Goal: Communication & Community: Answer question/provide support

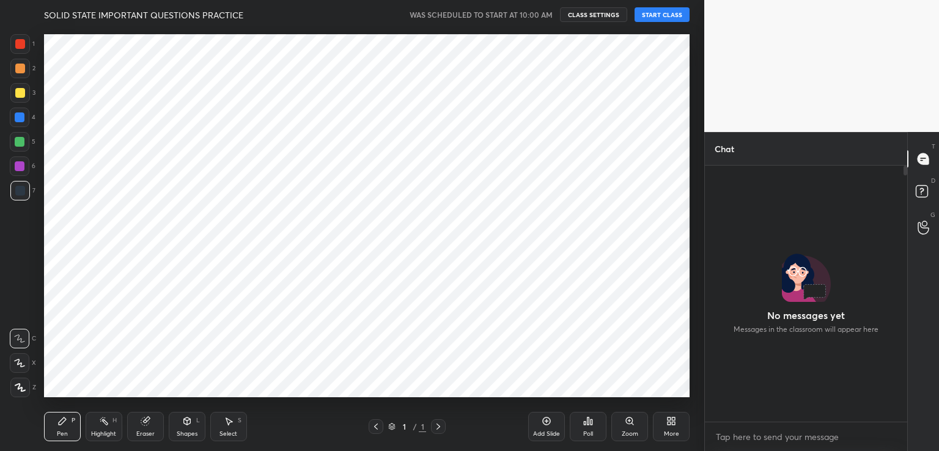
scroll to position [4, 4]
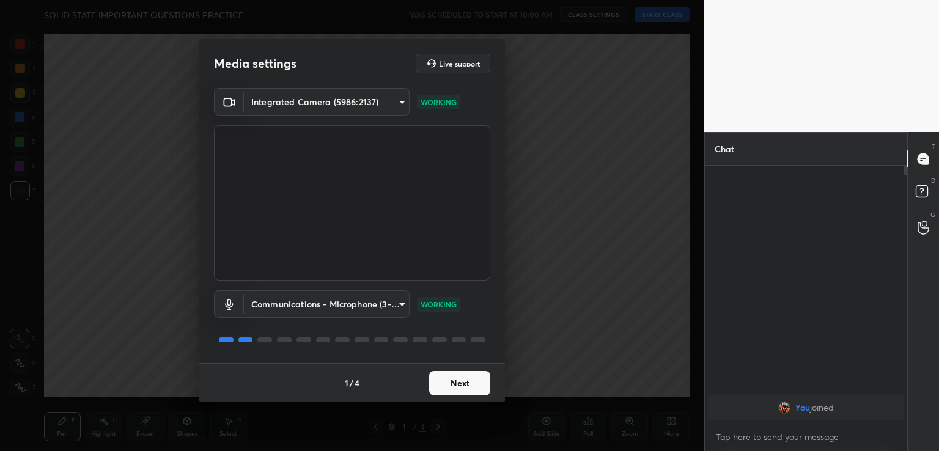
click at [446, 377] on button "Next" at bounding box center [459, 383] width 61 height 24
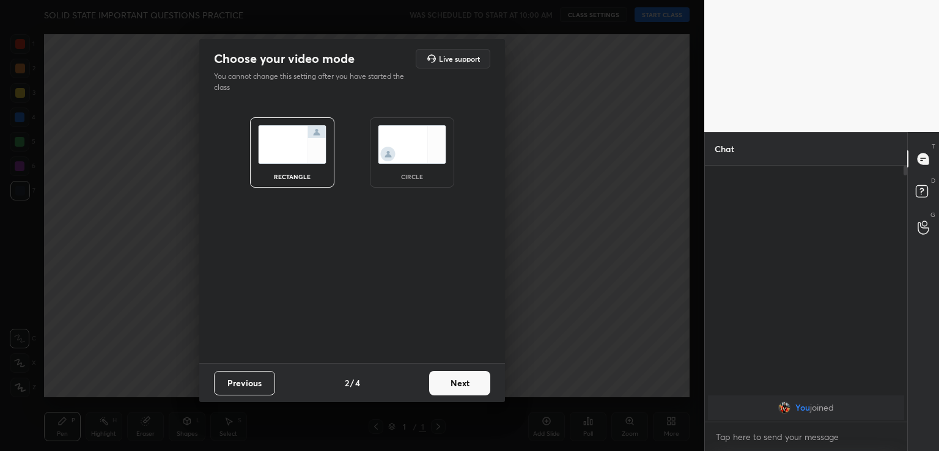
click at [462, 382] on button "Next" at bounding box center [459, 383] width 61 height 24
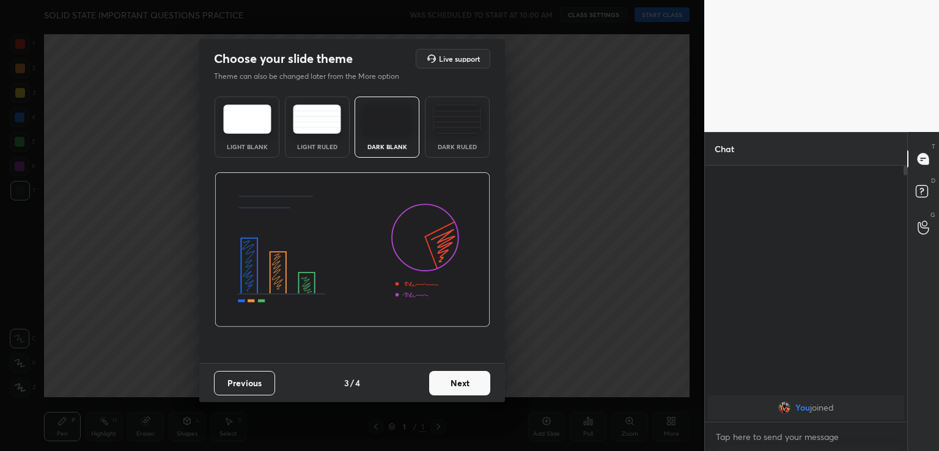
click at [482, 385] on button "Next" at bounding box center [459, 383] width 61 height 24
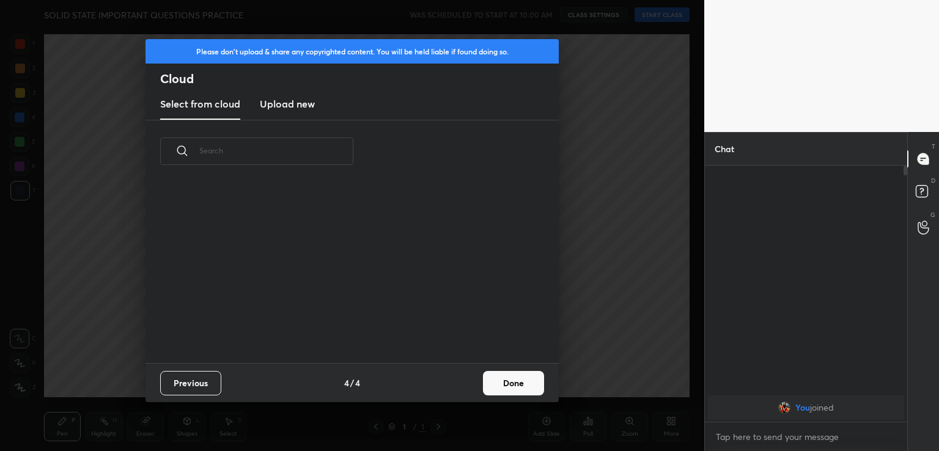
click at [494, 383] on button "Done" at bounding box center [513, 383] width 61 height 24
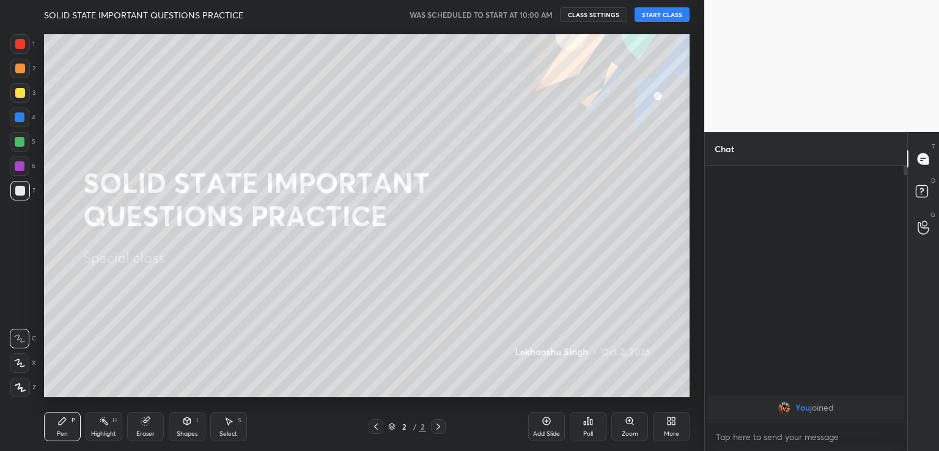
click at [669, 9] on button "START CLASS" at bounding box center [662, 14] width 55 height 15
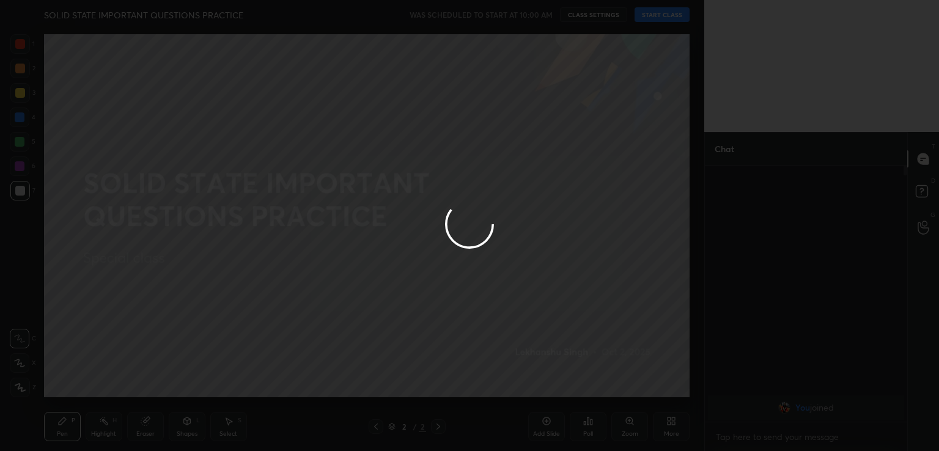
type textarea "x"
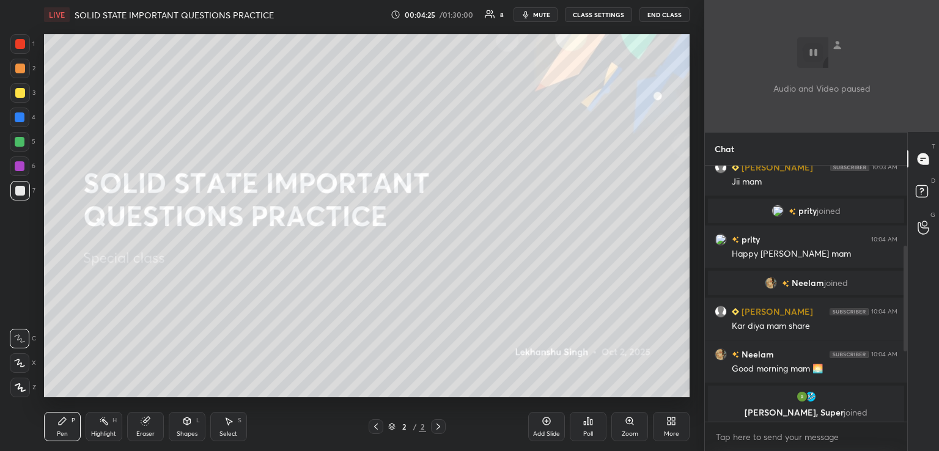
scroll to position [362, 0]
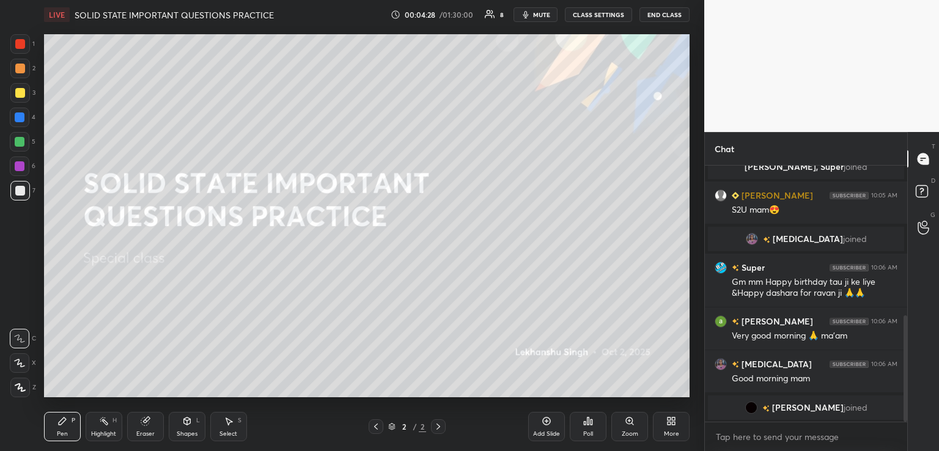
click at [671, 418] on icon at bounding box center [671, 421] width 10 height 10
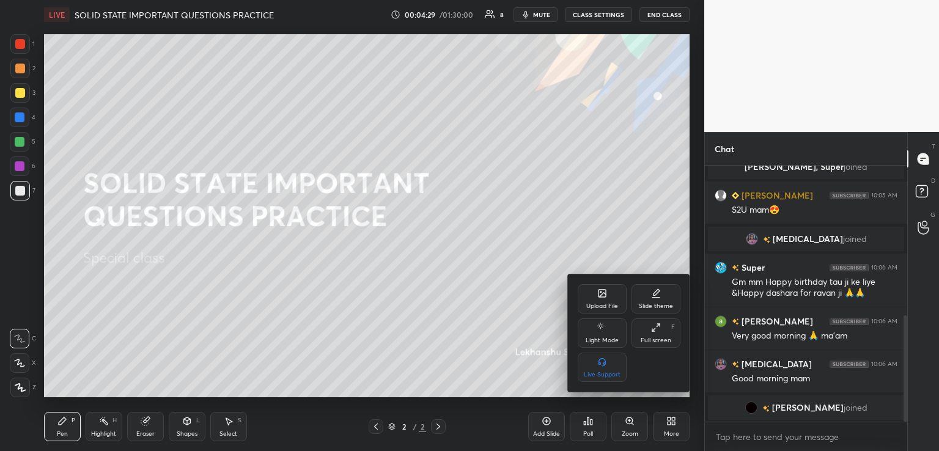
click at [603, 300] on div "Upload File" at bounding box center [602, 298] width 49 height 29
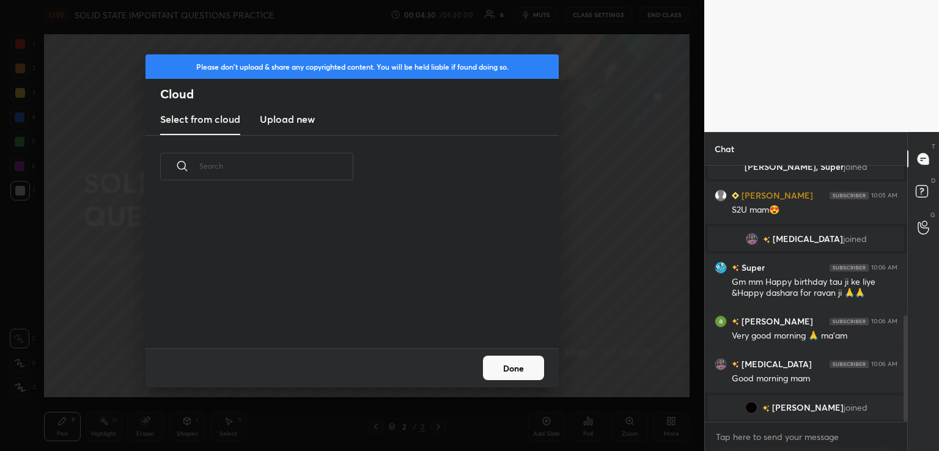
click at [280, 119] on h3 "Upload new" at bounding box center [287, 119] width 55 height 15
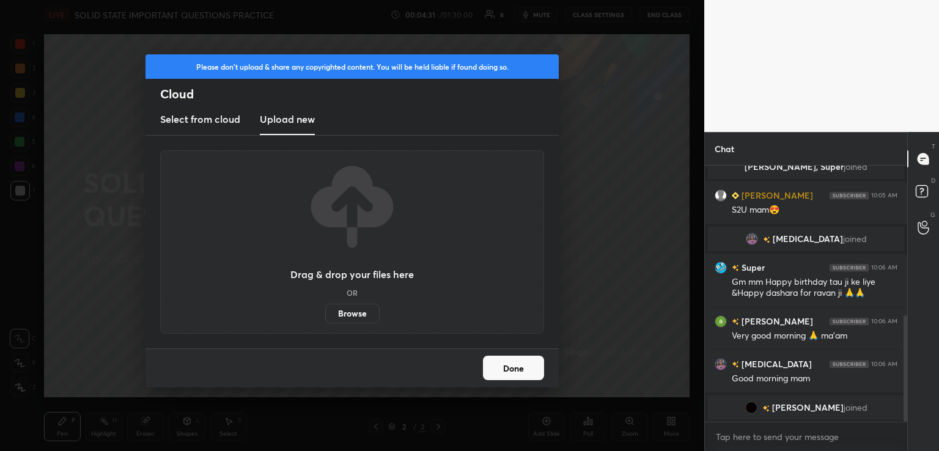
click at [349, 306] on label "Browse" at bounding box center [352, 314] width 54 height 20
click at [325, 306] on input "Browse" at bounding box center [325, 314] width 0 height 20
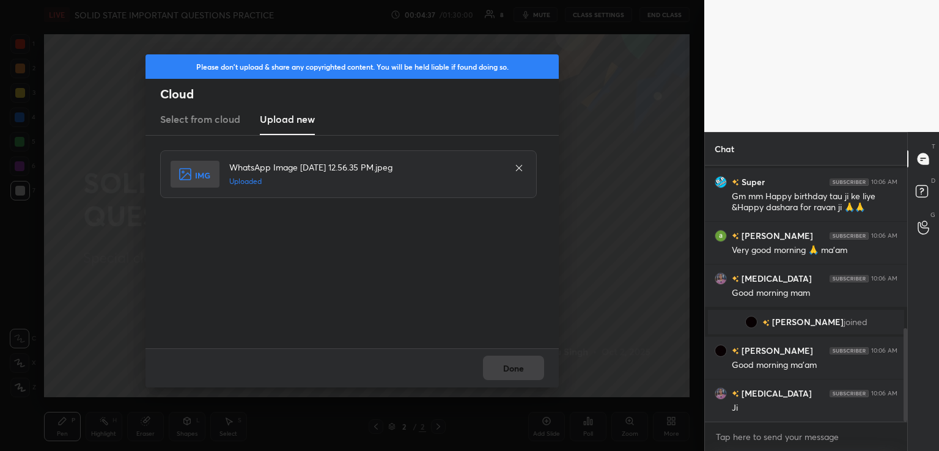
scroll to position [490, 0]
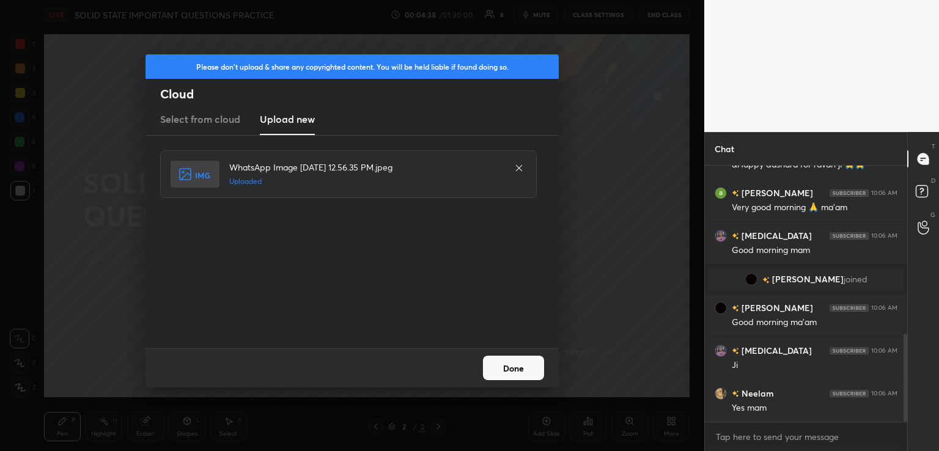
click at [523, 366] on button "Done" at bounding box center [513, 368] width 61 height 24
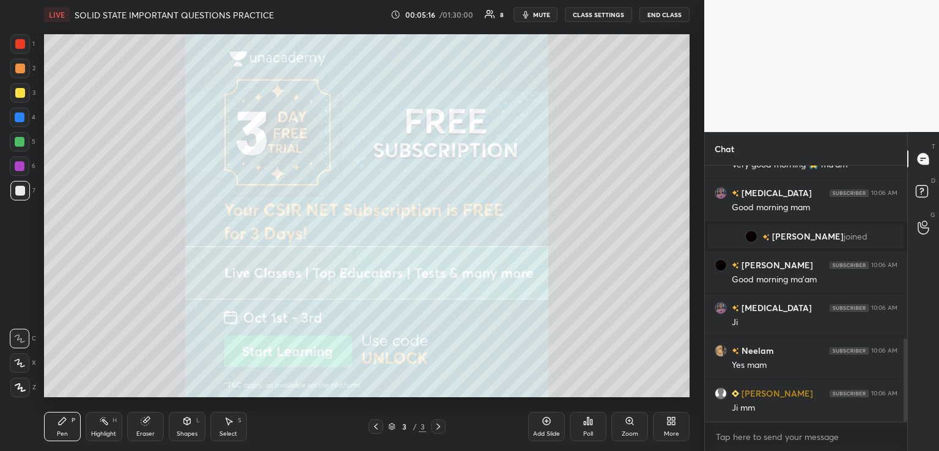
click at [20, 386] on icon at bounding box center [20, 387] width 11 height 9
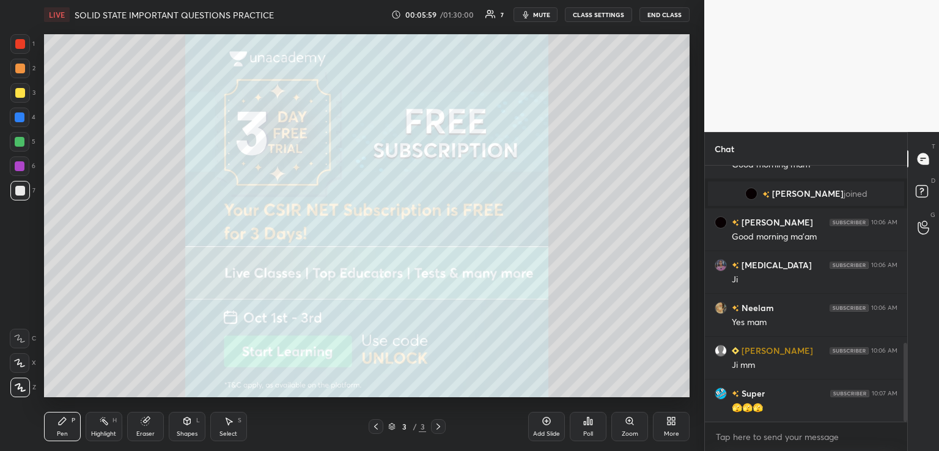
click at [377, 426] on icon at bounding box center [376, 427] width 10 height 10
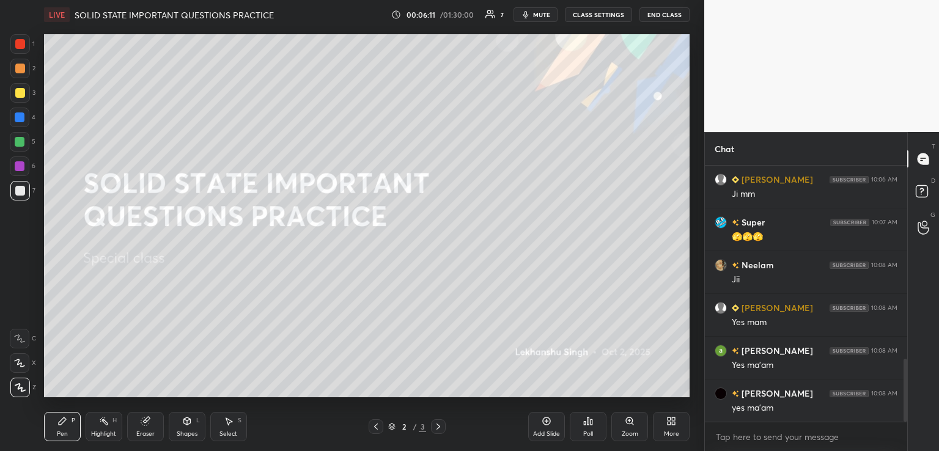
scroll to position [790, 0]
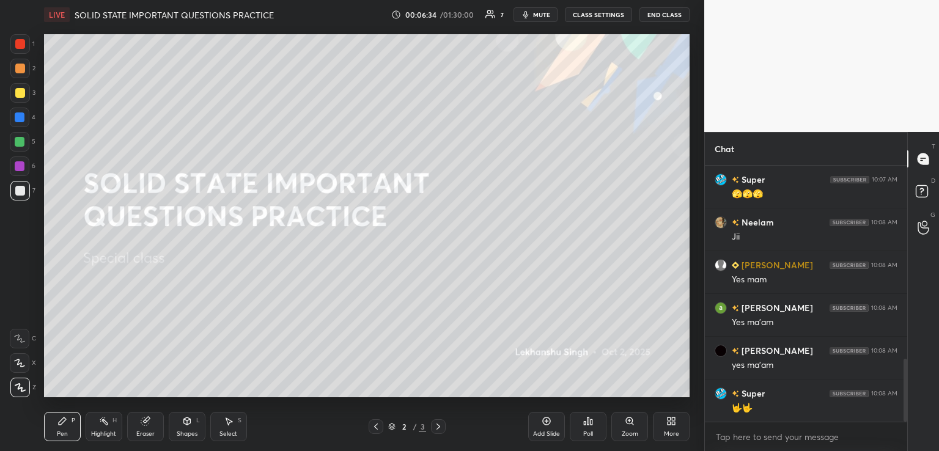
click at [433, 427] on icon at bounding box center [438, 427] width 10 height 10
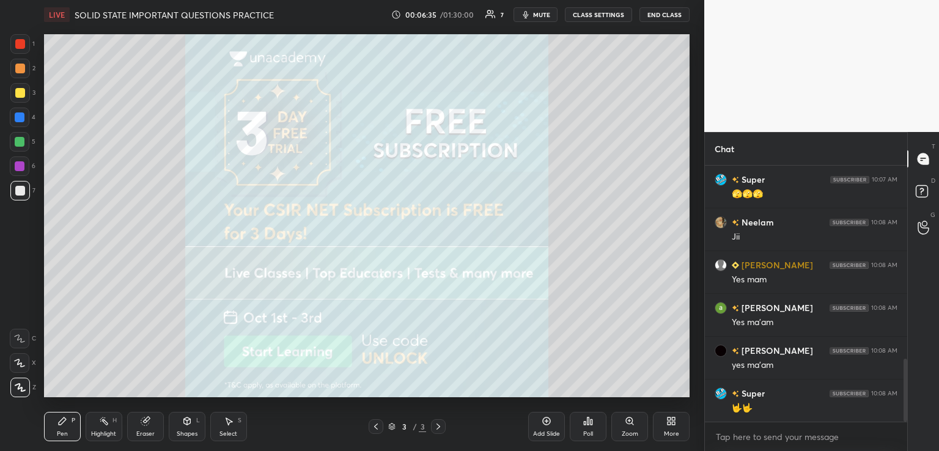
click at [665, 424] on div "More" at bounding box center [671, 426] width 37 height 29
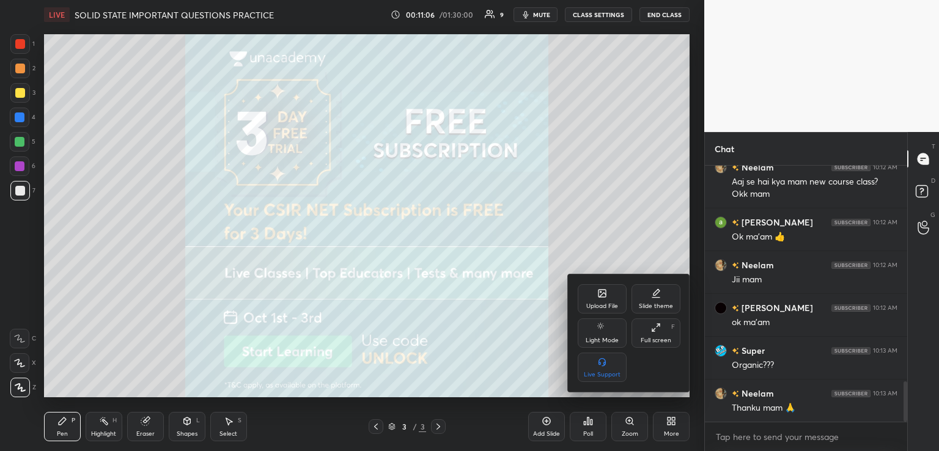
scroll to position [1403, 0]
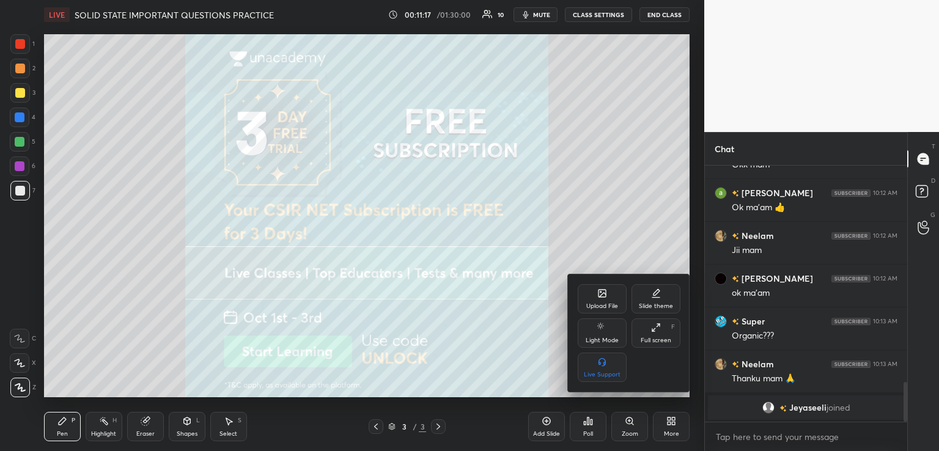
click at [442, 427] on div at bounding box center [469, 225] width 939 height 451
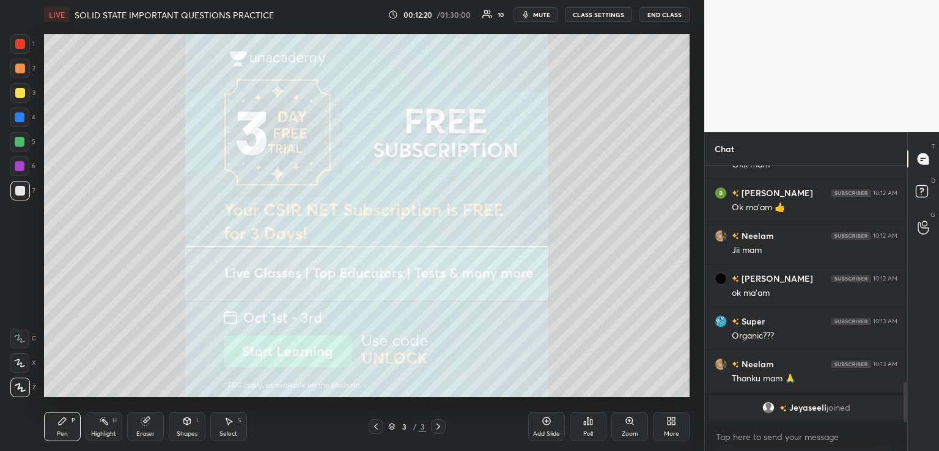
click at [676, 419] on div "More" at bounding box center [671, 426] width 37 height 29
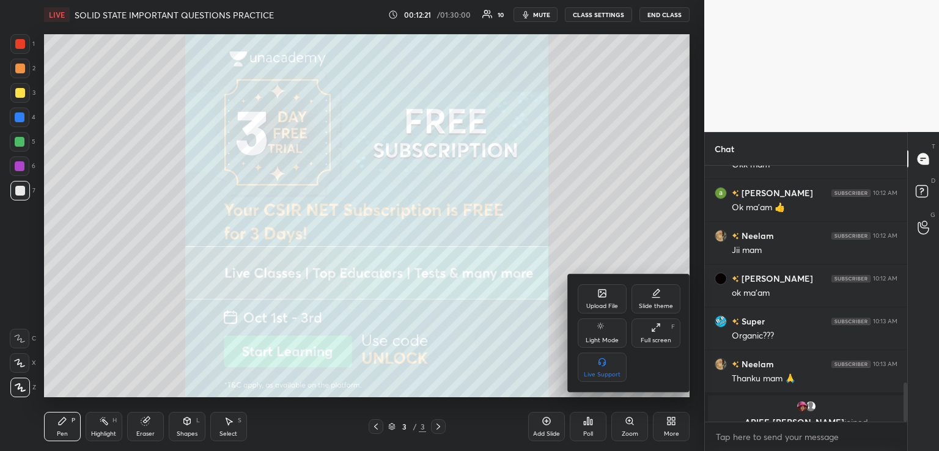
scroll to position [1417, 0]
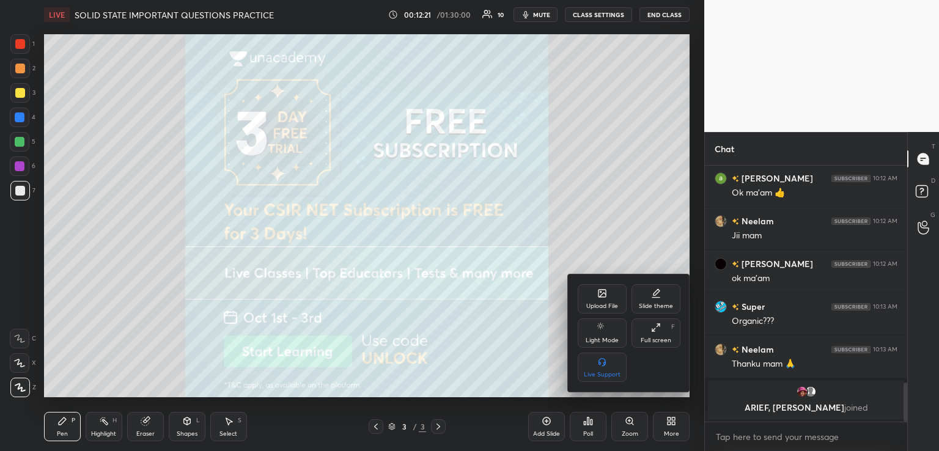
click at [608, 296] on div "Upload File" at bounding box center [602, 298] width 49 height 29
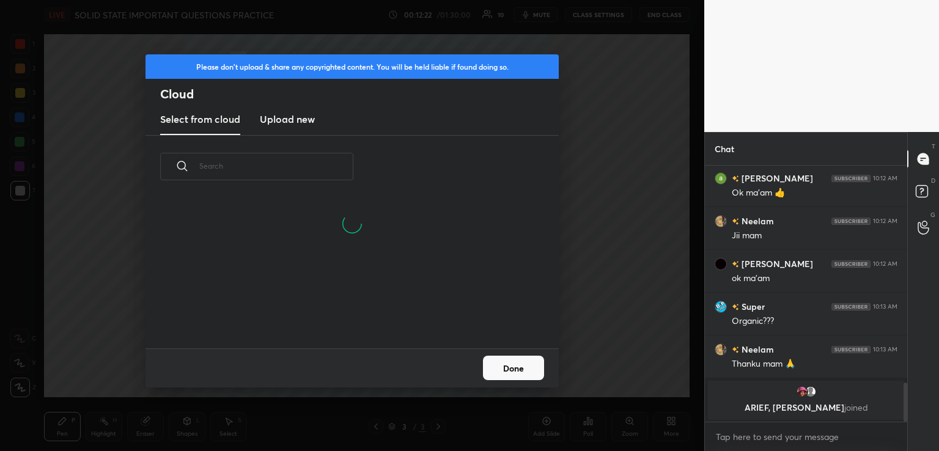
click at [292, 113] on h3 "Upload new" at bounding box center [287, 119] width 55 height 15
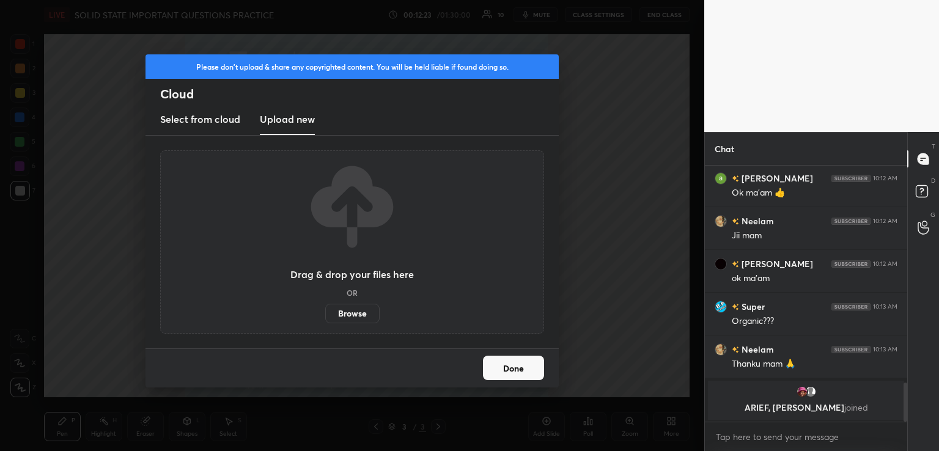
click at [364, 306] on label "Browse" at bounding box center [352, 314] width 54 height 20
click at [325, 306] on input "Browse" at bounding box center [325, 314] width 0 height 20
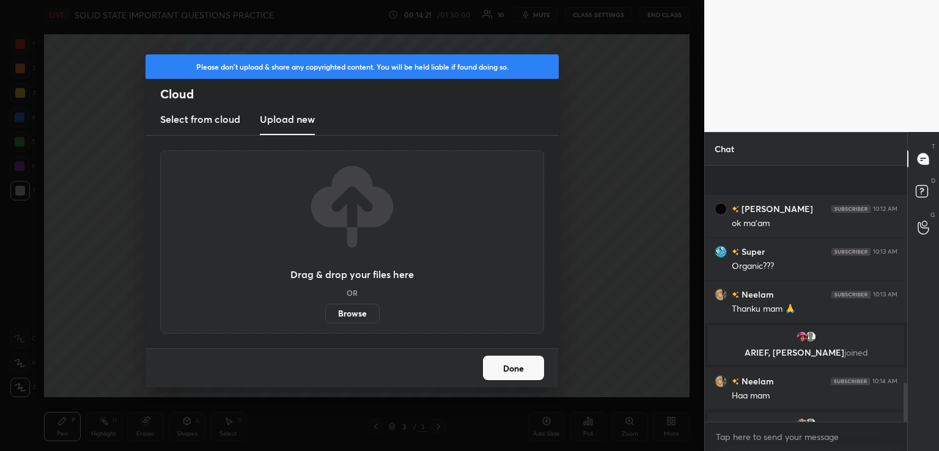
scroll to position [1412, 0]
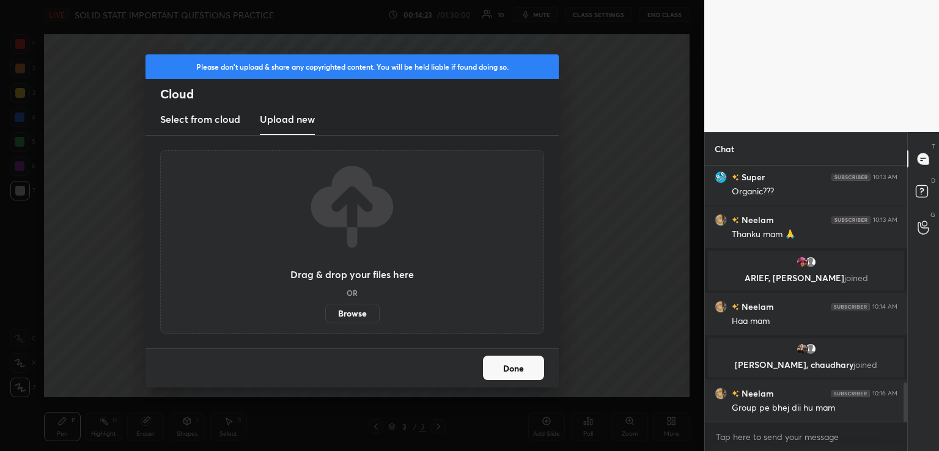
click at [353, 315] on label "Browse" at bounding box center [352, 314] width 54 height 20
click at [325, 315] on input "Browse" at bounding box center [325, 314] width 0 height 20
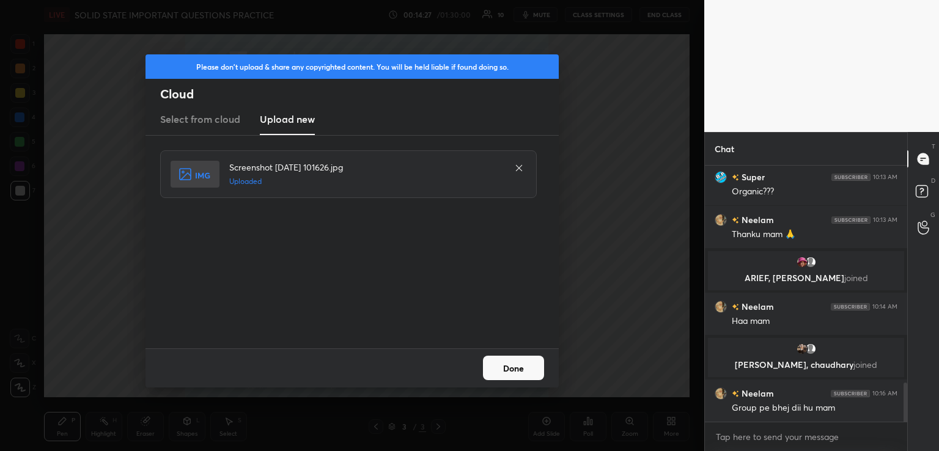
click at [498, 360] on button "Done" at bounding box center [513, 368] width 61 height 24
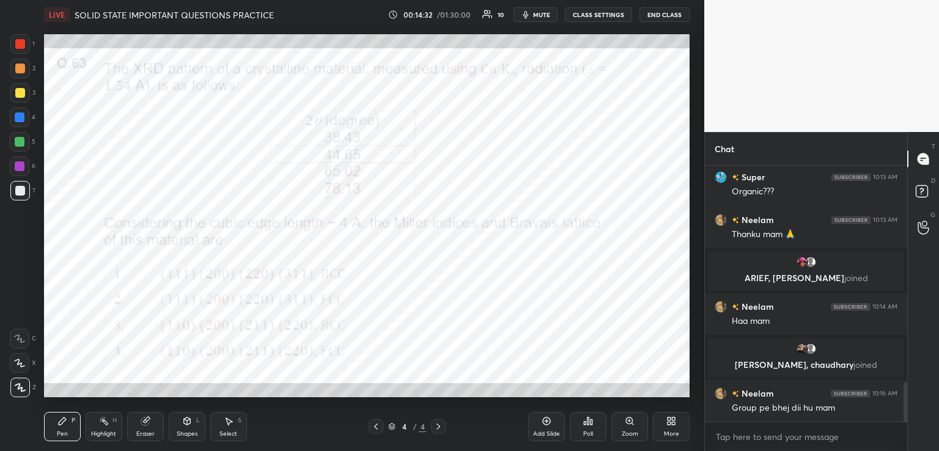
click at [18, 40] on div at bounding box center [20, 44] width 10 height 10
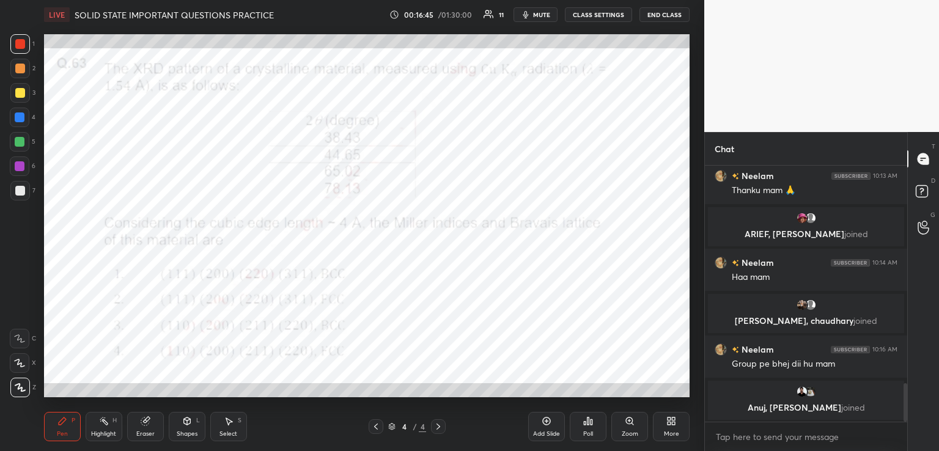
scroll to position [1499, 0]
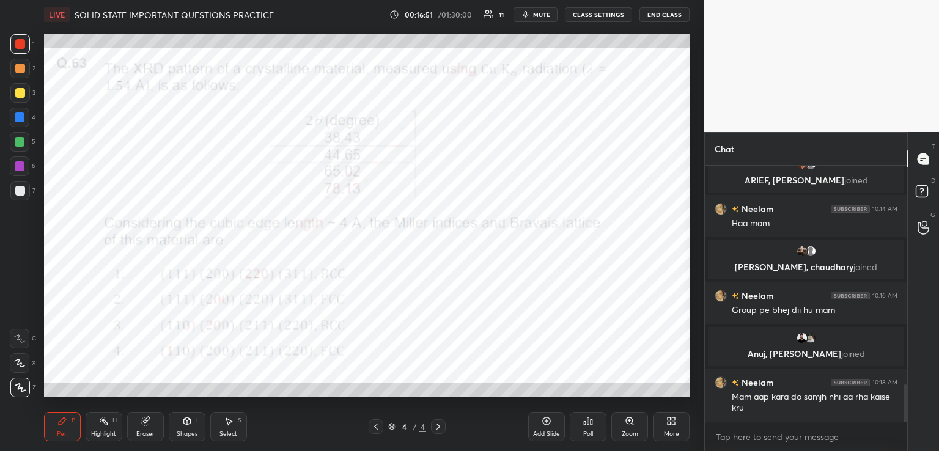
click at [583, 421] on icon at bounding box center [588, 421] width 10 height 10
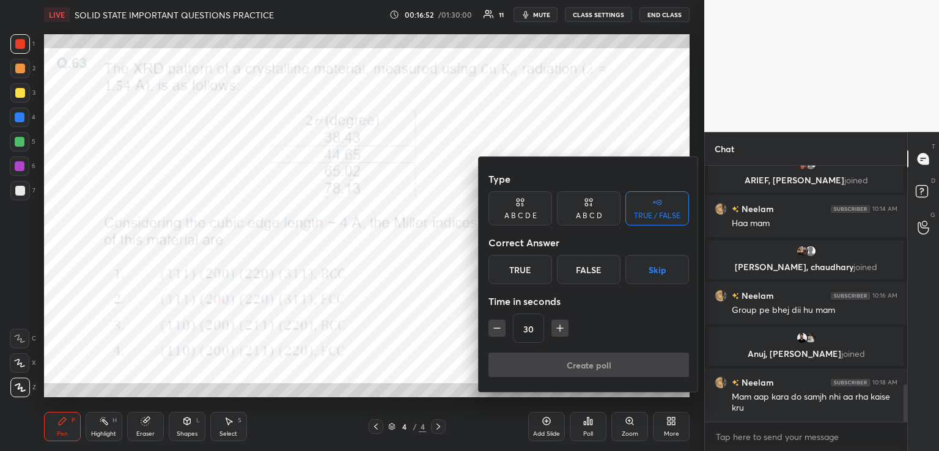
click at [581, 217] on div "A B C D" at bounding box center [589, 215] width 26 height 7
click at [547, 268] on div "B" at bounding box center [547, 269] width 36 height 29
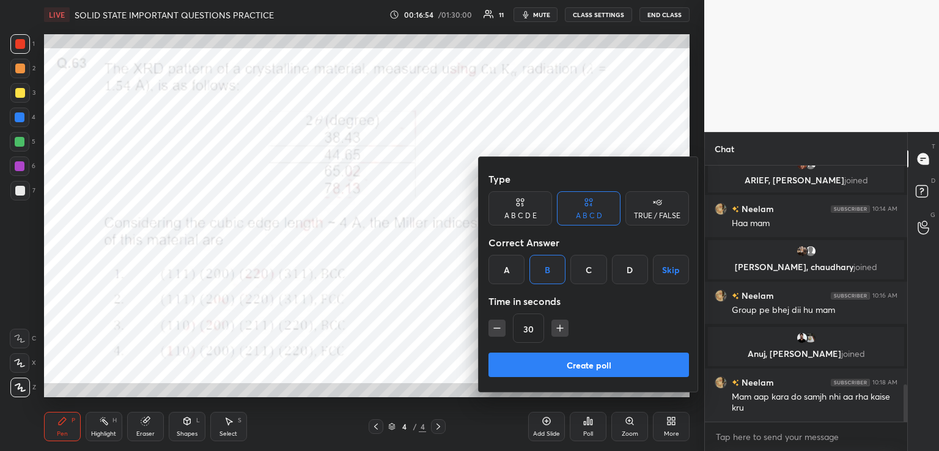
click at [556, 321] on button "button" at bounding box center [559, 328] width 17 height 17
type input "45"
click at [567, 370] on button "Create poll" at bounding box center [589, 365] width 201 height 24
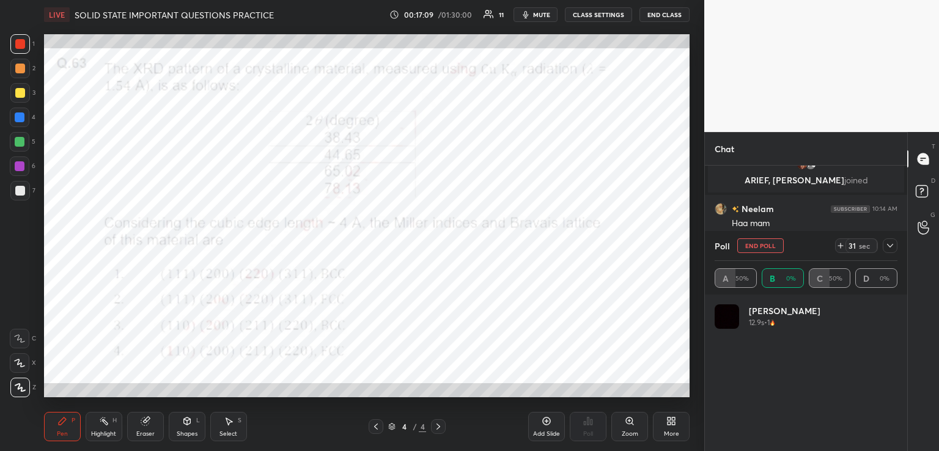
scroll to position [143, 179]
click at [298, 33] on div "Setting up your live class Poll for secs No correct answer Start poll" at bounding box center [366, 215] width 655 height 373
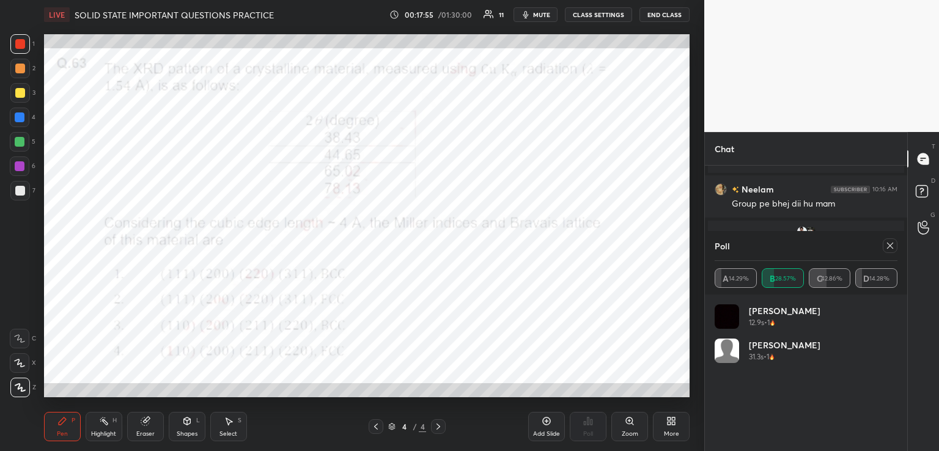
click at [883, 248] on div at bounding box center [890, 245] width 15 height 15
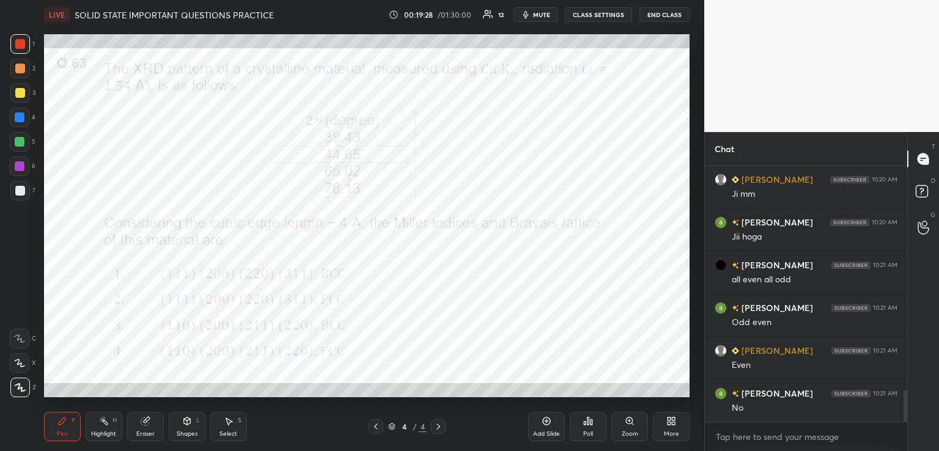
scroll to position [1897, 0]
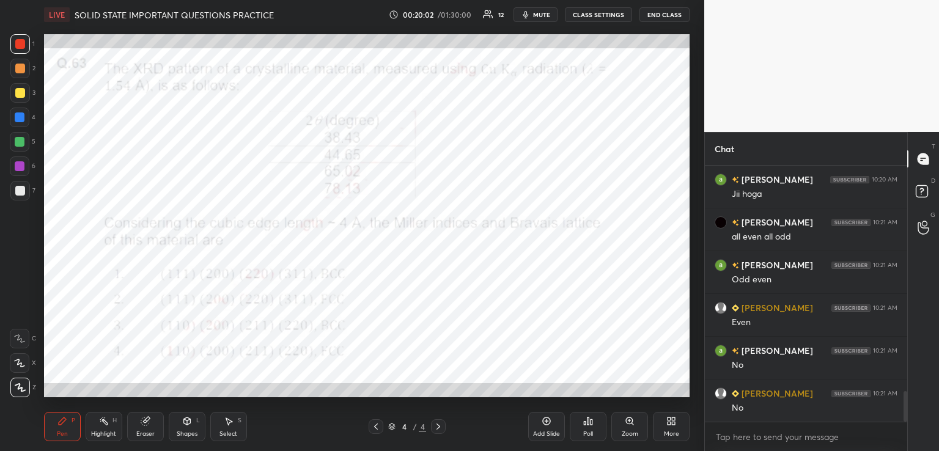
click at [144, 421] on icon at bounding box center [145, 422] width 8 height 8
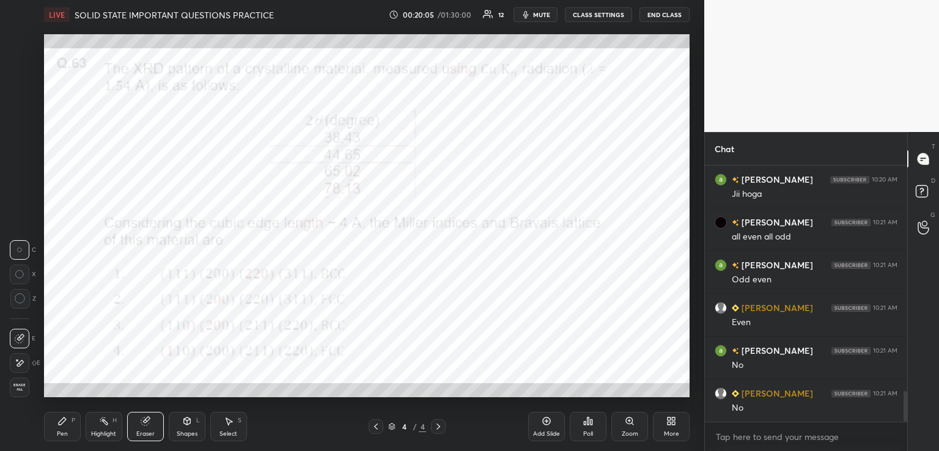
click at [542, 426] on icon at bounding box center [547, 421] width 10 height 10
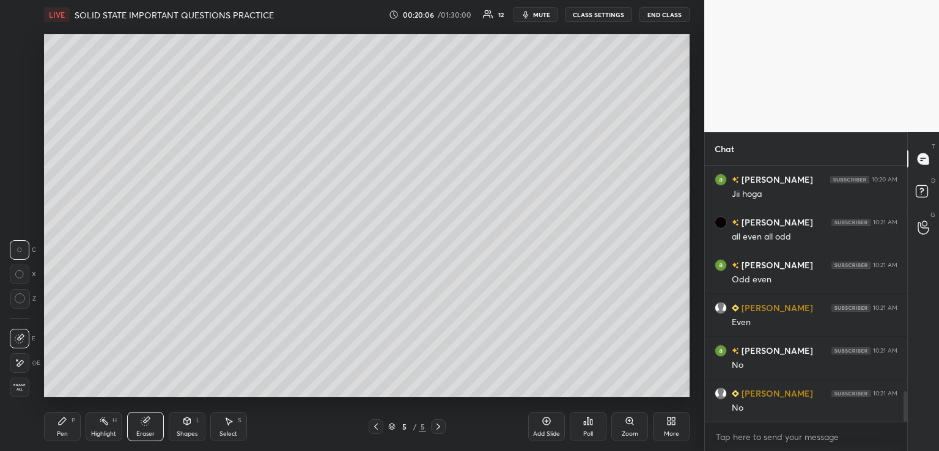
click at [64, 423] on icon at bounding box center [62, 421] width 10 height 10
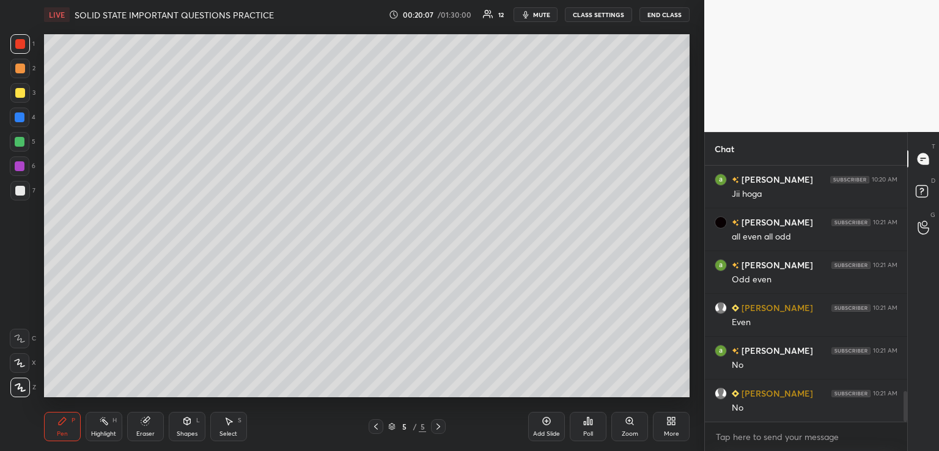
click at [20, 190] on div at bounding box center [20, 191] width 10 height 10
click at [374, 424] on icon at bounding box center [376, 427] width 10 height 10
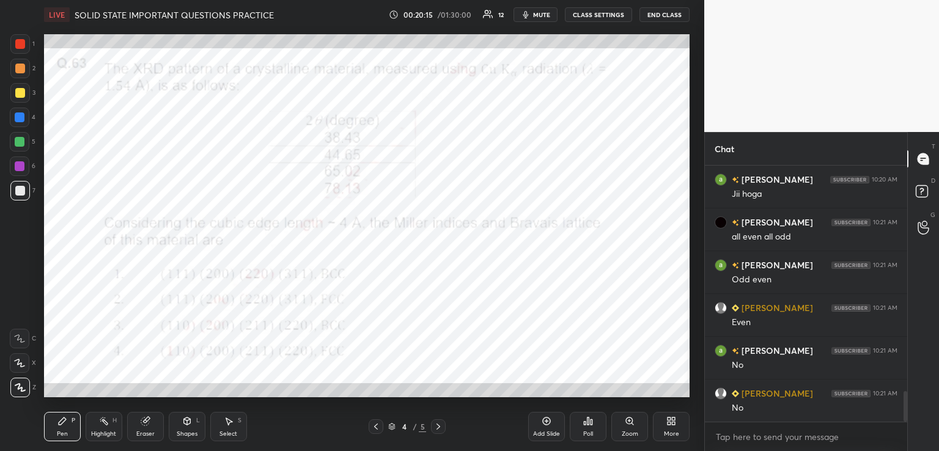
scroll to position [1939, 0]
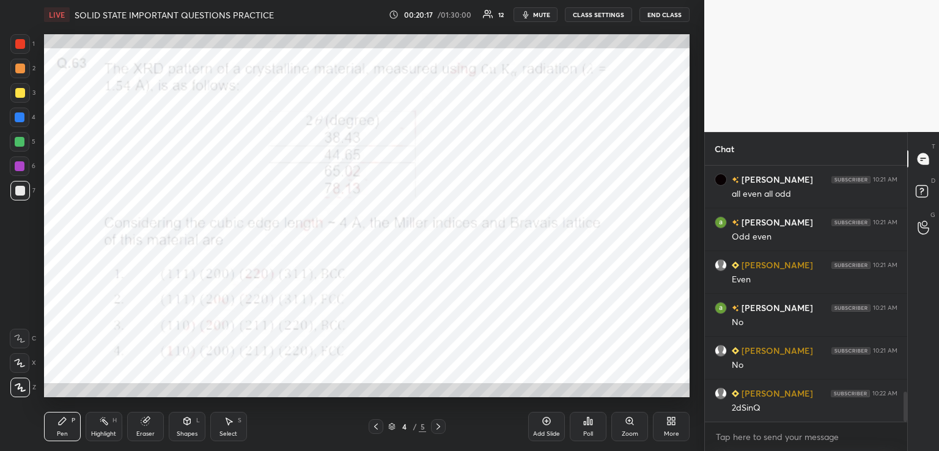
click at [438, 426] on icon at bounding box center [439, 427] width 4 height 6
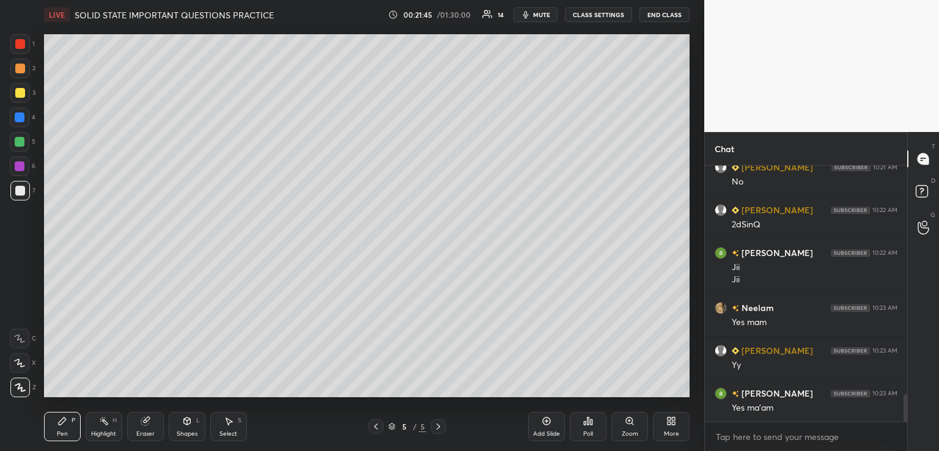
scroll to position [2152, 0]
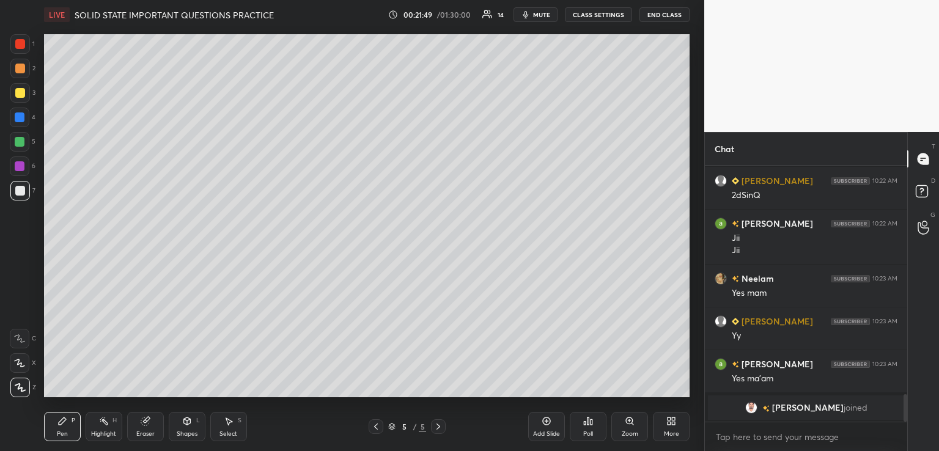
click at [374, 424] on icon at bounding box center [376, 427] width 10 height 10
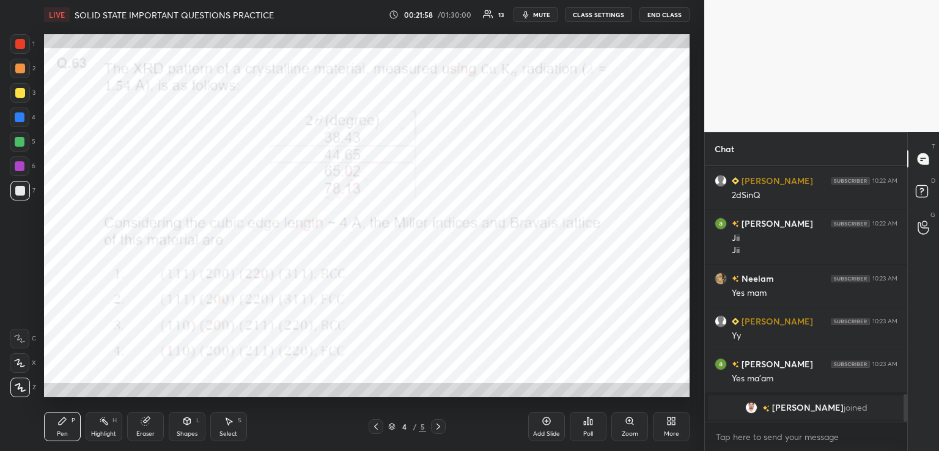
scroll to position [1999, 0]
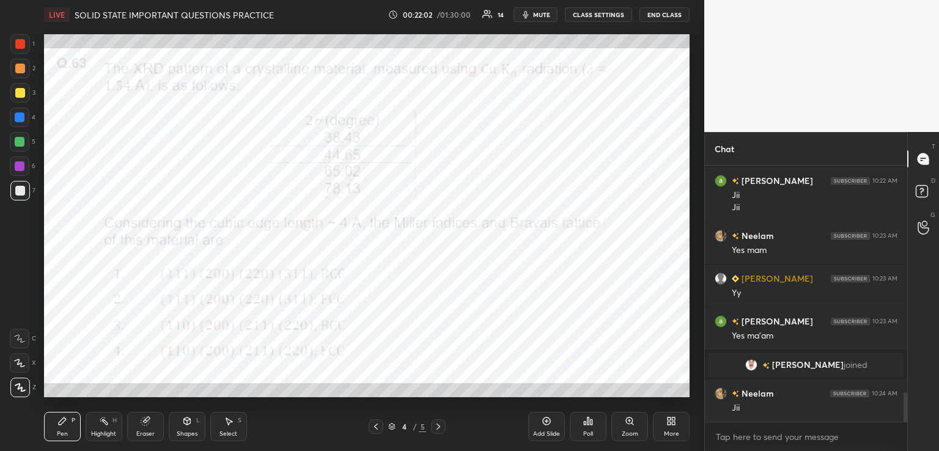
click at [27, 45] on div at bounding box center [20, 44] width 20 height 20
click at [438, 424] on icon at bounding box center [438, 427] width 10 height 10
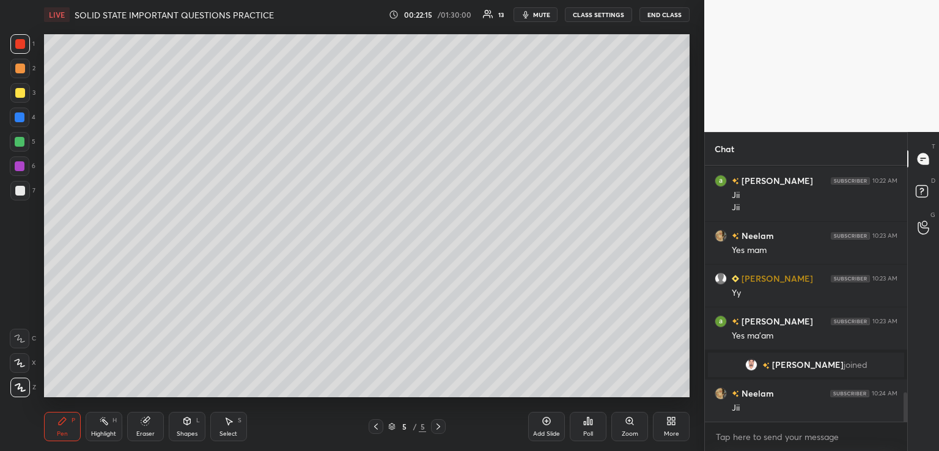
click at [20, 189] on div at bounding box center [20, 191] width 10 height 10
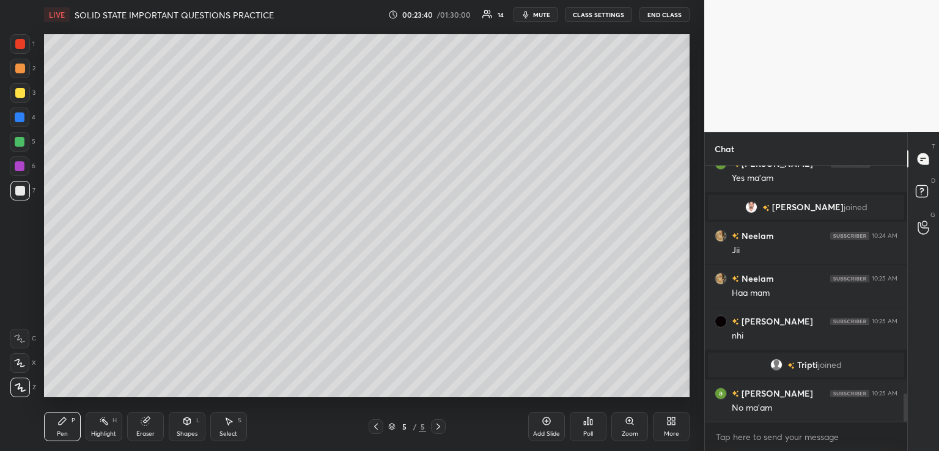
scroll to position [2095, 0]
click at [377, 425] on icon at bounding box center [376, 427] width 10 height 10
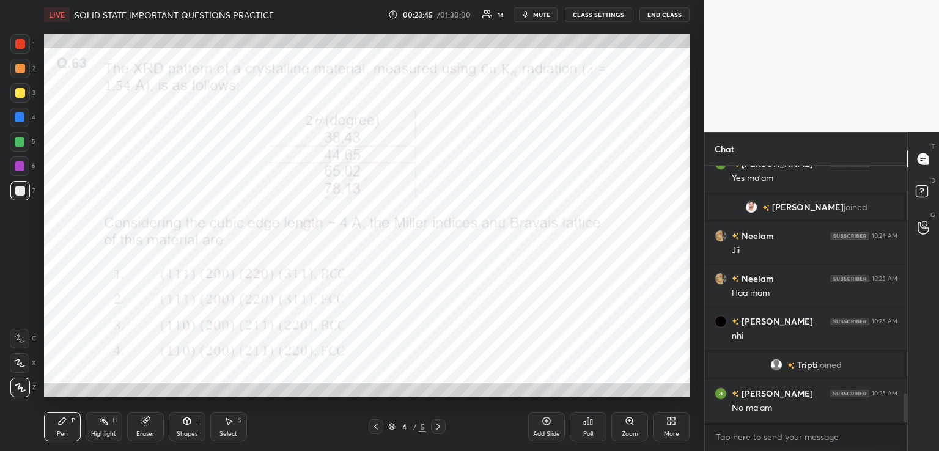
click at [15, 42] on div at bounding box center [20, 44] width 10 height 10
click at [143, 422] on icon at bounding box center [145, 422] width 8 height 8
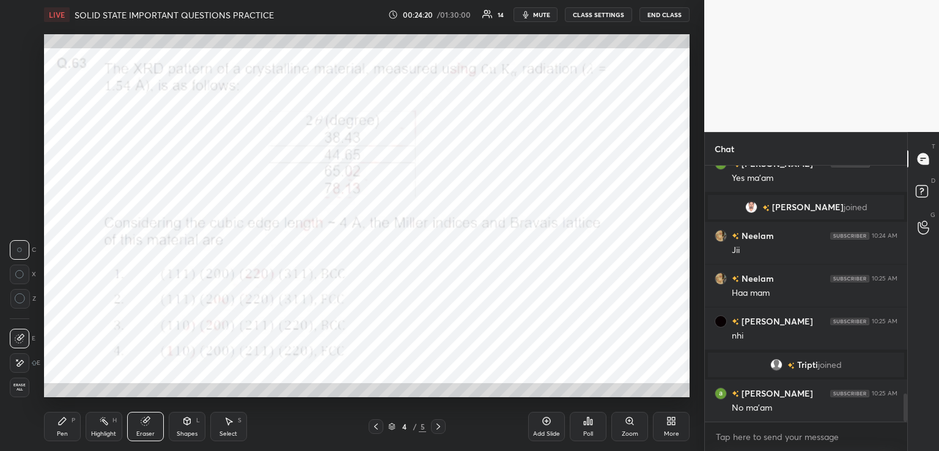
click at [56, 426] on div "Pen P" at bounding box center [62, 426] width 37 height 29
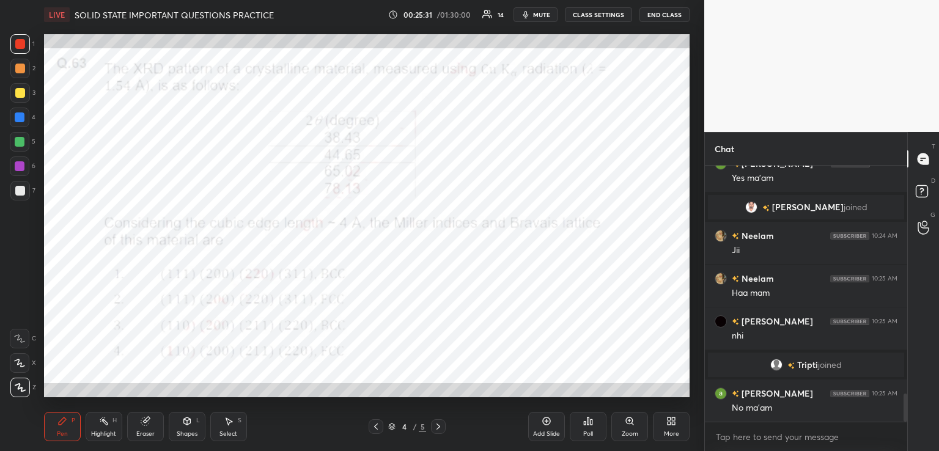
click at [436, 424] on icon at bounding box center [438, 427] width 10 height 10
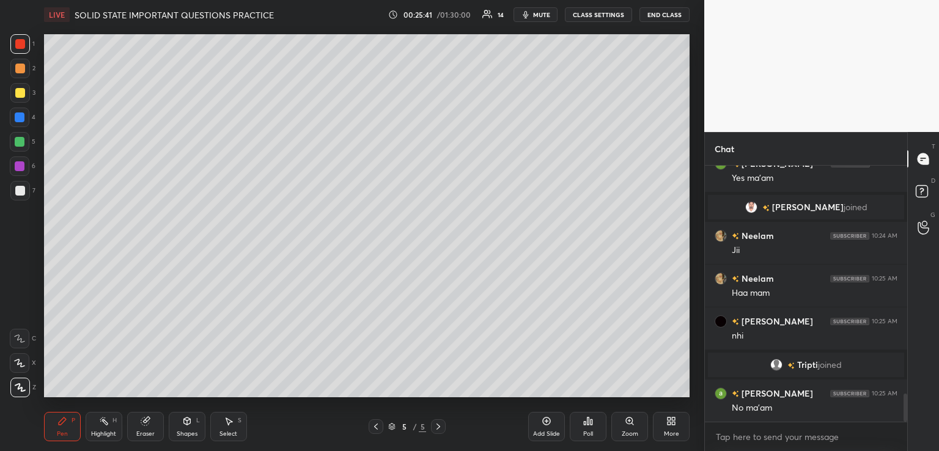
click at [379, 427] on icon at bounding box center [376, 427] width 10 height 10
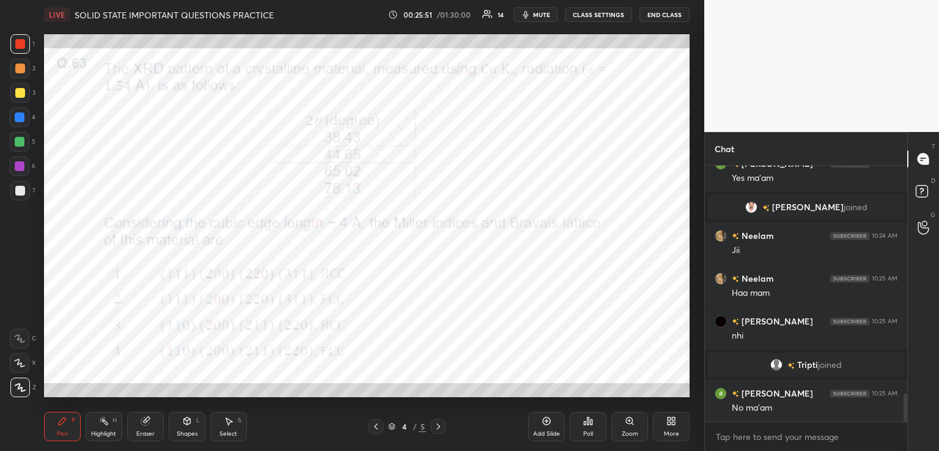
click at [690, 104] on div "Setting up your live class Poll for secs No correct answer Start poll" at bounding box center [366, 215] width 655 height 373
click at [21, 115] on div at bounding box center [20, 117] width 10 height 10
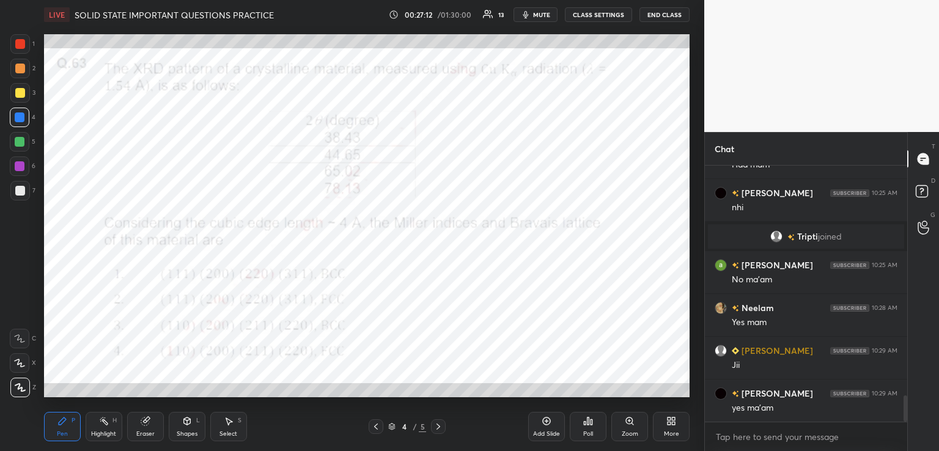
scroll to position [2252, 0]
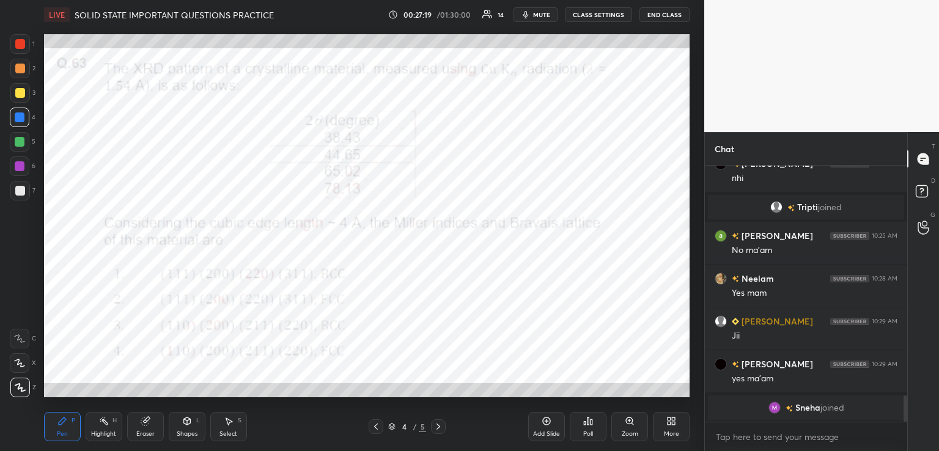
click at [440, 423] on icon at bounding box center [438, 427] width 10 height 10
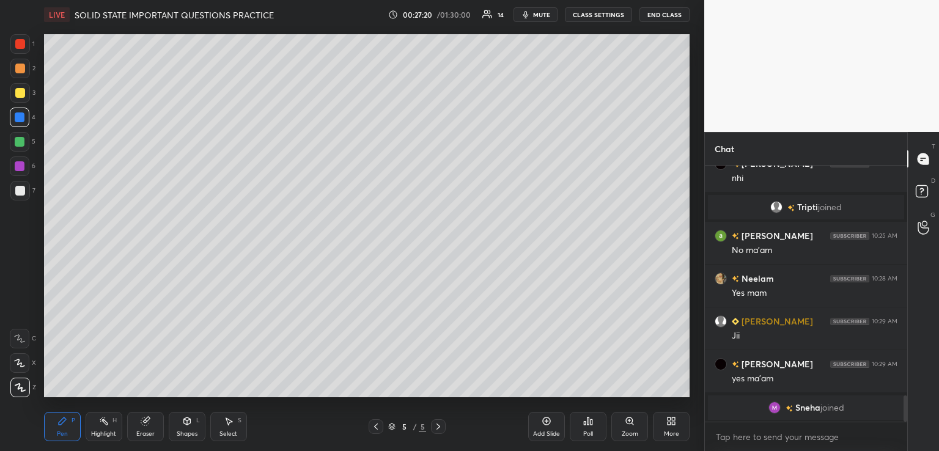
click at [371, 422] on div at bounding box center [376, 426] width 15 height 15
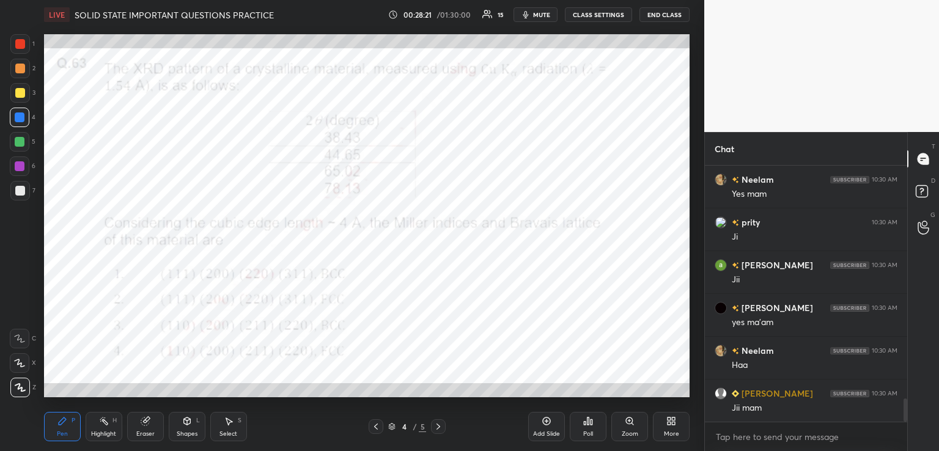
scroll to position [2650, 0]
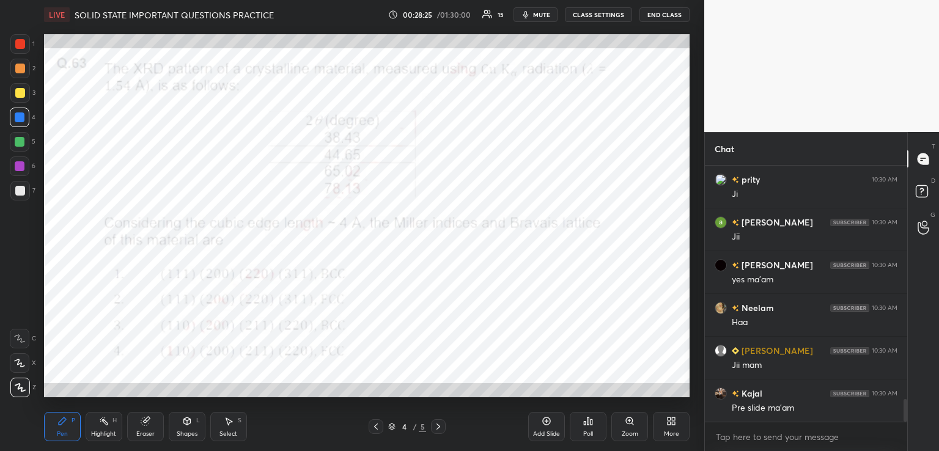
click at [442, 429] on icon at bounding box center [438, 427] width 10 height 10
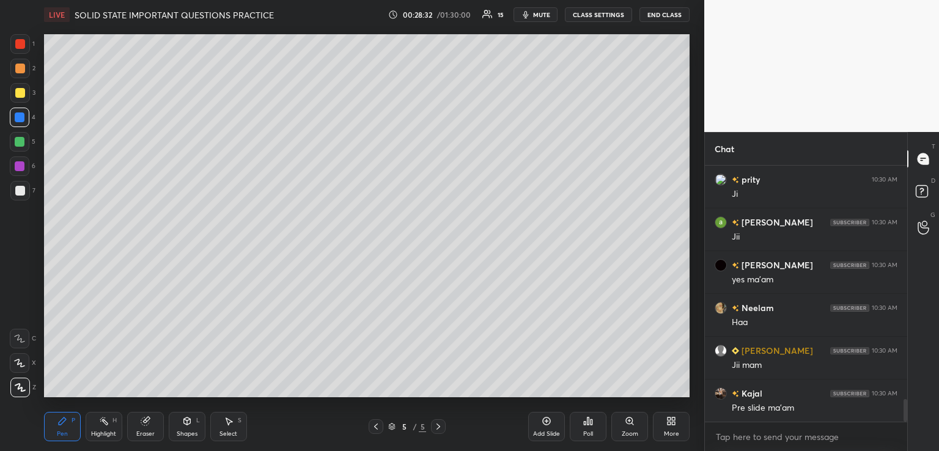
scroll to position [2693, 0]
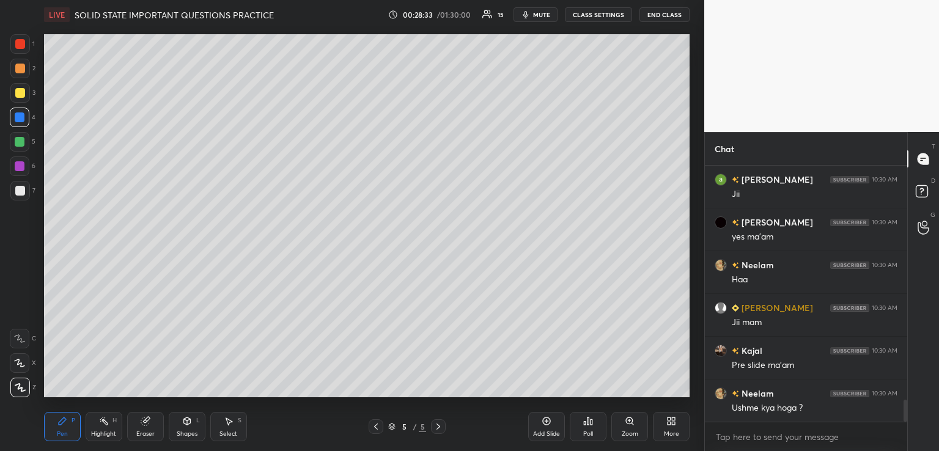
click at [668, 426] on div "More" at bounding box center [671, 426] width 37 height 29
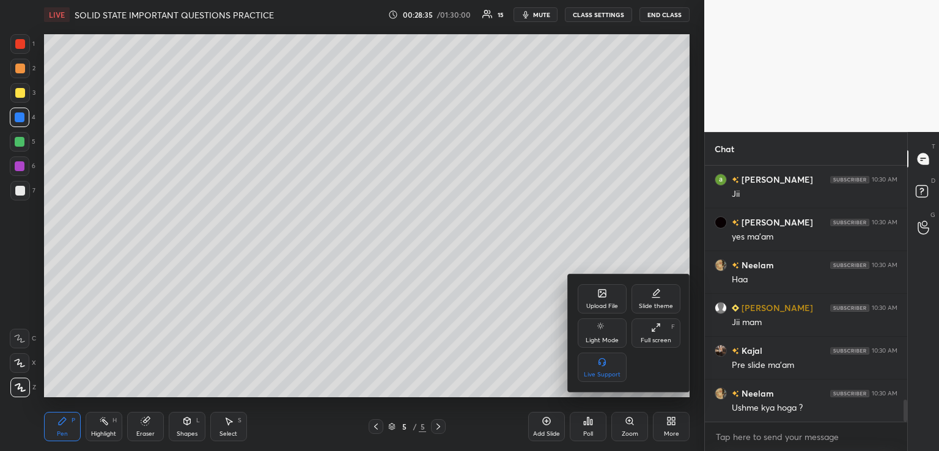
click at [786, 436] on div at bounding box center [469, 225] width 939 height 451
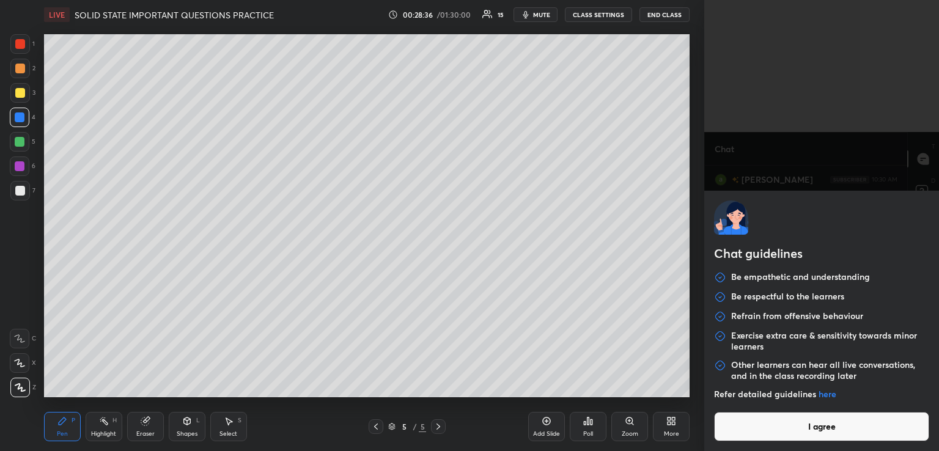
click at [781, 434] on body "1 2 3 4 5 6 7 C X Z C X Z E E Erase all H H LIVE SOLID STATE IMPORTANT QUESTION…" at bounding box center [469, 225] width 939 height 451
click at [780, 434] on button "I agree" at bounding box center [821, 426] width 215 height 29
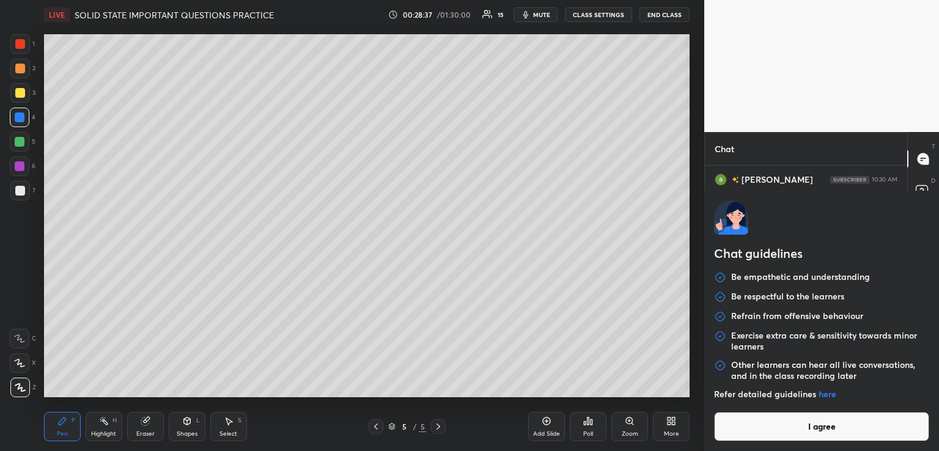
type textarea "x"
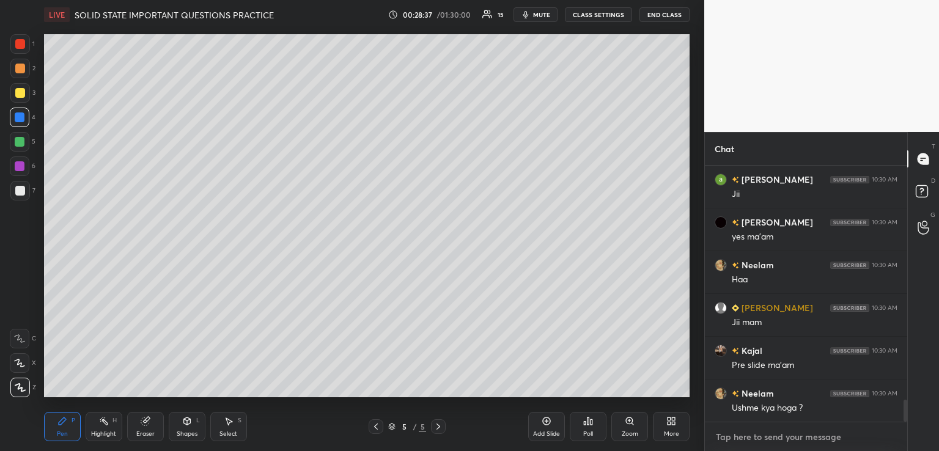
click at [780, 433] on textarea at bounding box center [806, 437] width 183 height 20
paste textarea "[URL][DOMAIN_NAME]"
type textarea "[URL][DOMAIN_NAME]"
type textarea "x"
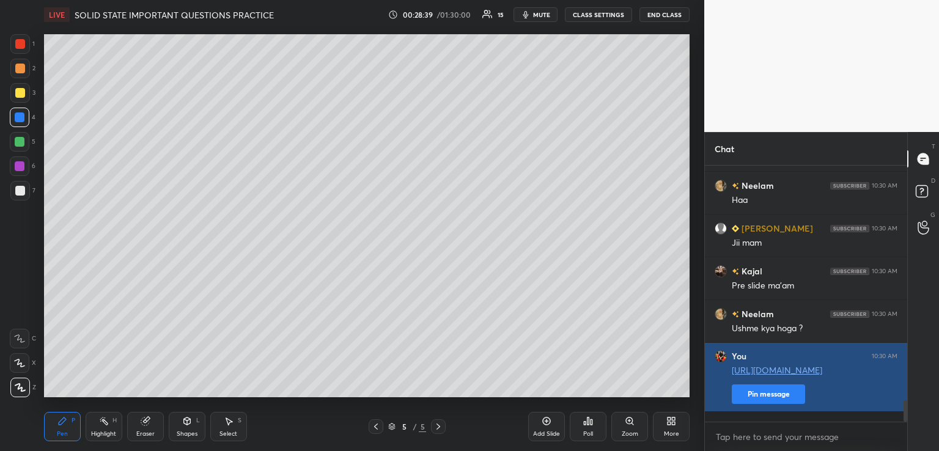
type textarea "x"
click at [763, 401] on button "Pin message" at bounding box center [768, 395] width 73 height 20
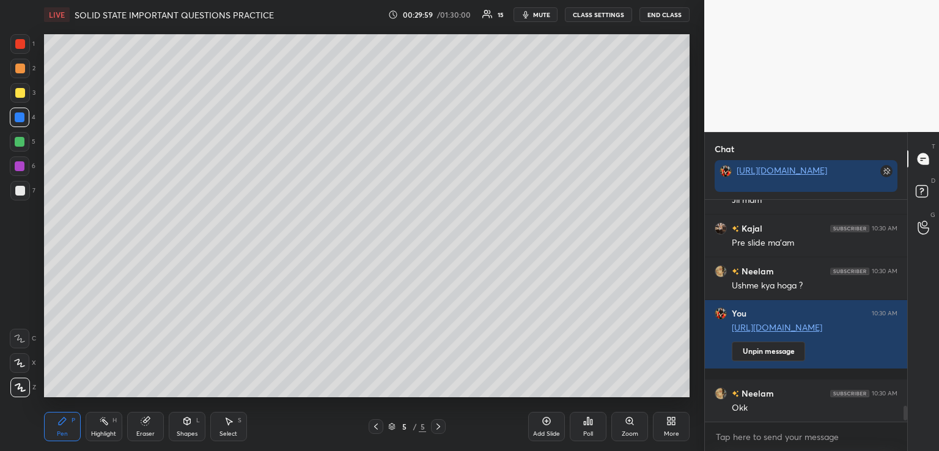
scroll to position [3106, 0]
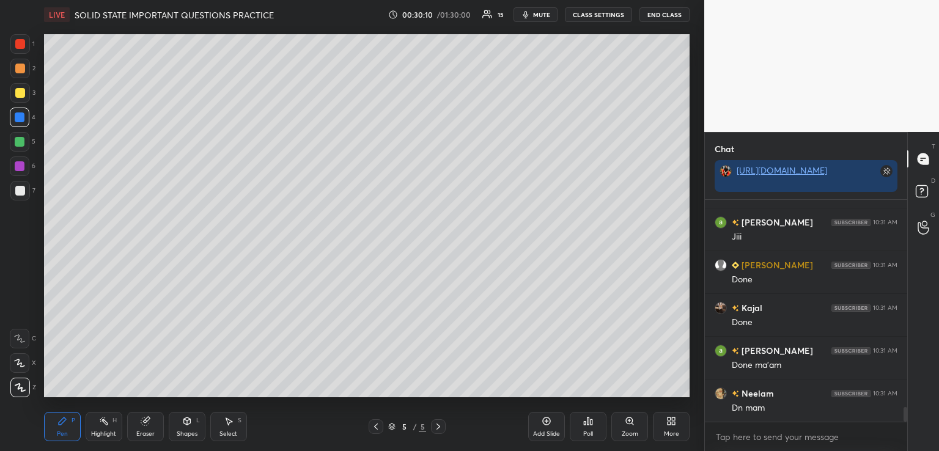
click at [374, 426] on icon at bounding box center [376, 427] width 10 height 10
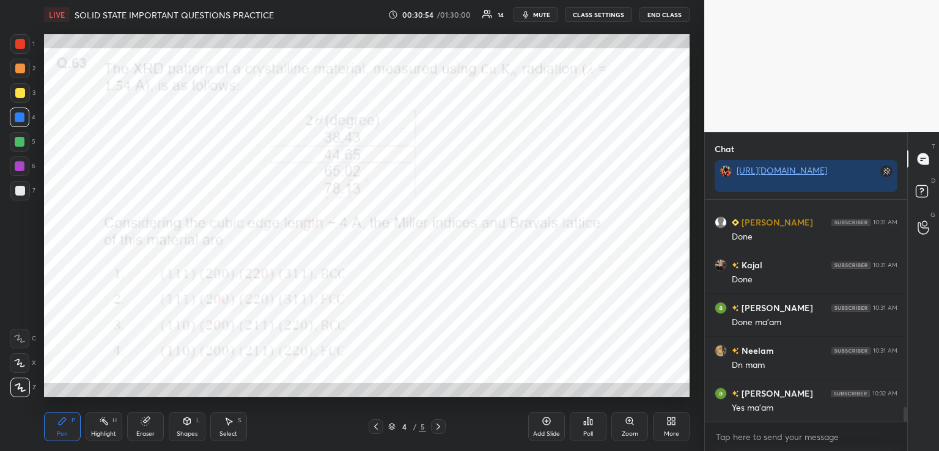
scroll to position [3178, 0]
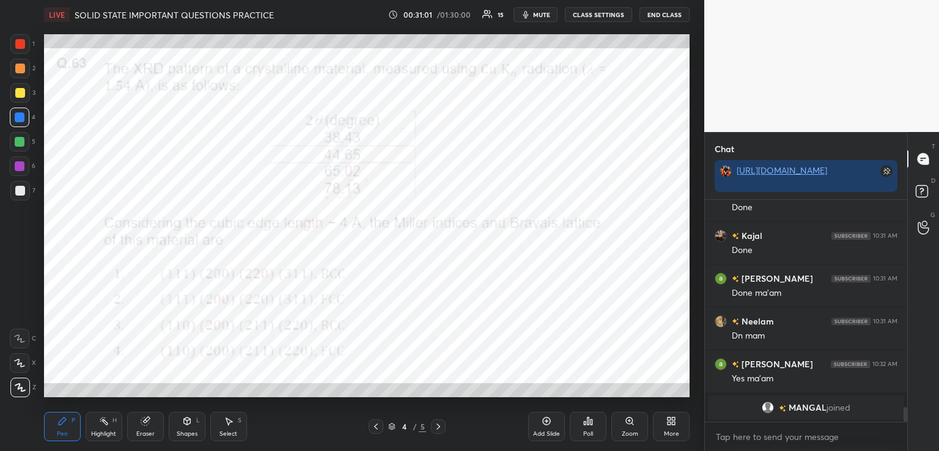
click at [436, 426] on icon at bounding box center [438, 427] width 10 height 10
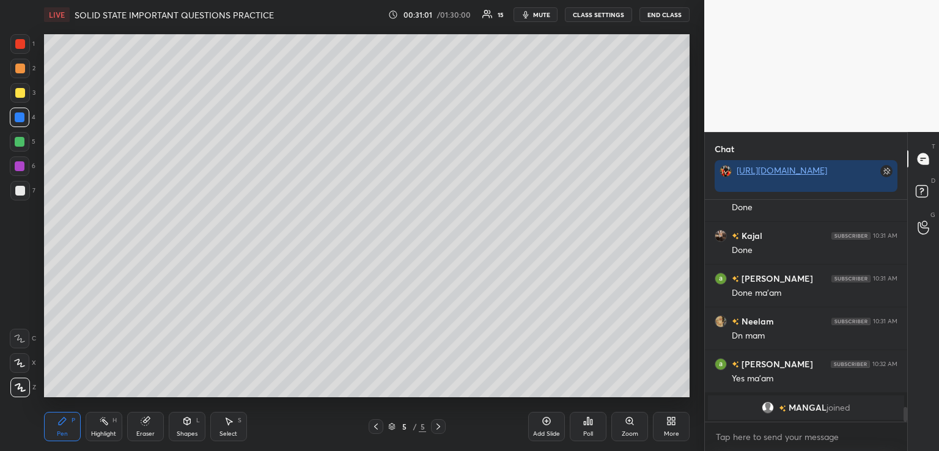
click at [539, 423] on div "Add Slide" at bounding box center [546, 426] width 37 height 29
click at [23, 190] on div at bounding box center [20, 191] width 10 height 10
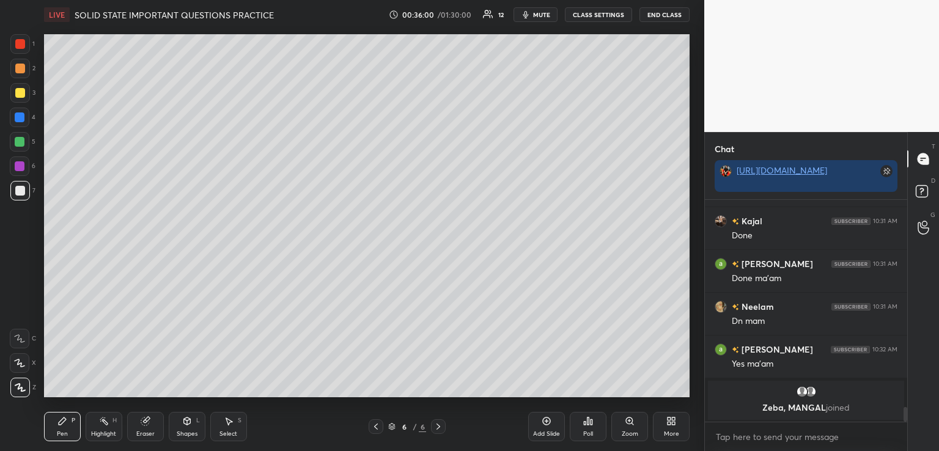
click at [21, 94] on div at bounding box center [20, 93] width 10 height 10
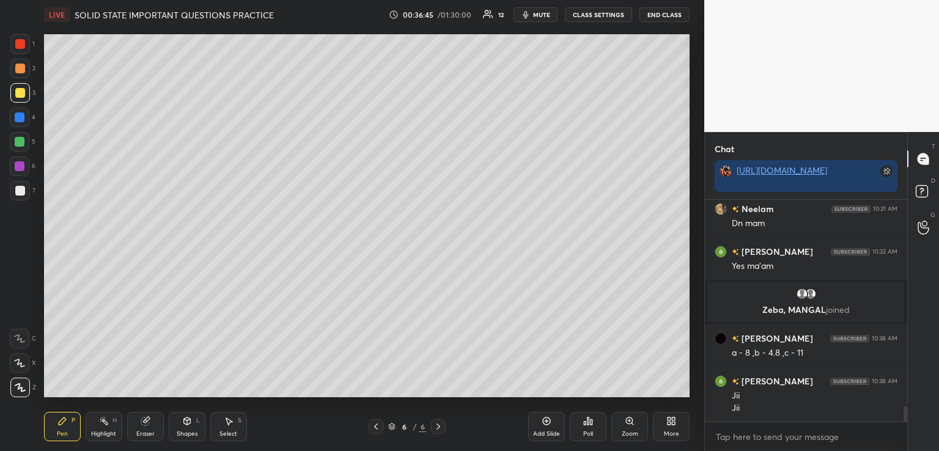
scroll to position [3092, 0]
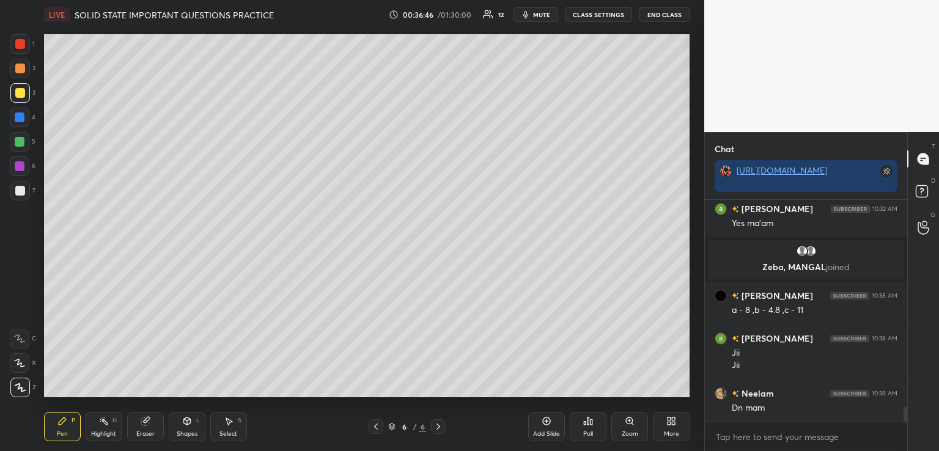
click at [157, 423] on div "Eraser" at bounding box center [145, 426] width 37 height 29
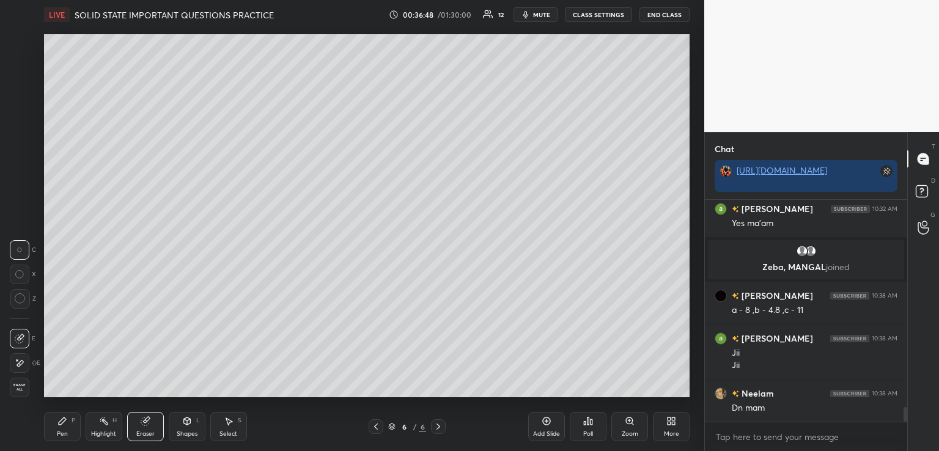
click at [20, 367] on icon at bounding box center [20, 363] width 10 height 10
click at [64, 431] on div "Pen" at bounding box center [62, 434] width 11 height 6
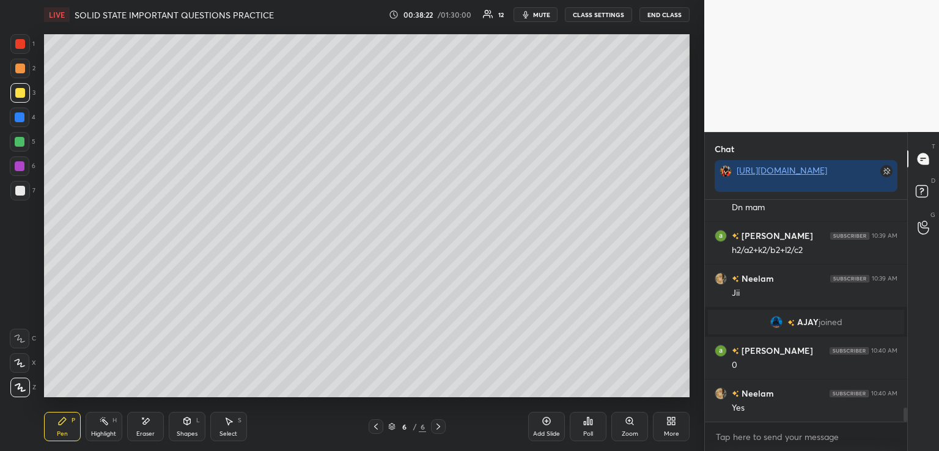
scroll to position [3232, 0]
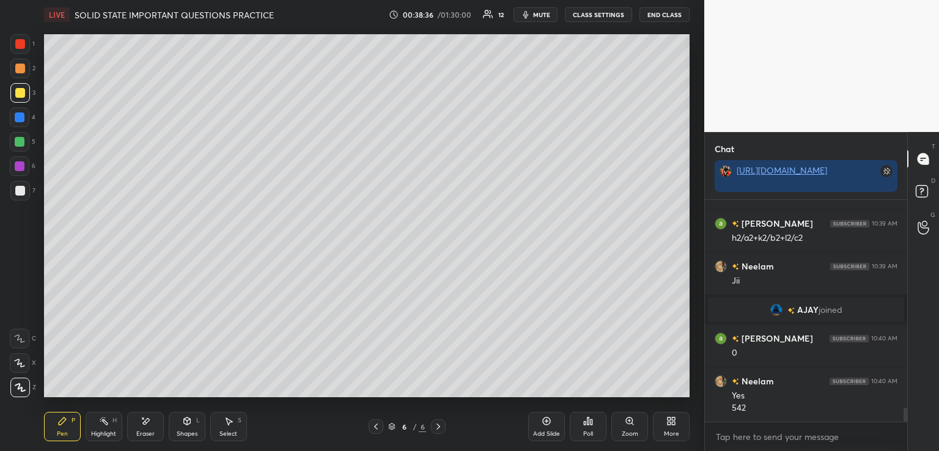
click at [136, 419] on div "Eraser" at bounding box center [145, 426] width 37 height 29
click at [66, 427] on div "Pen P" at bounding box center [62, 426] width 37 height 29
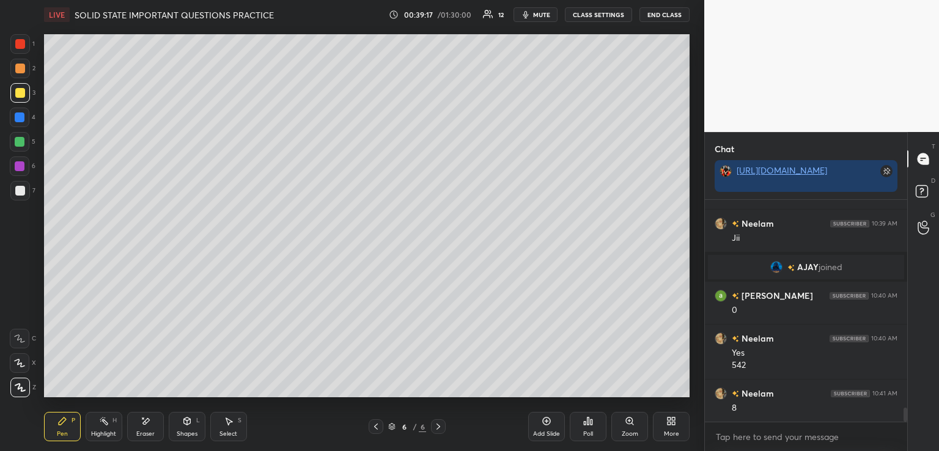
click at [144, 419] on icon at bounding box center [146, 421] width 10 height 10
click at [62, 431] on div "Pen" at bounding box center [62, 434] width 11 height 6
click at [543, 419] on icon at bounding box center [547, 421] width 10 height 10
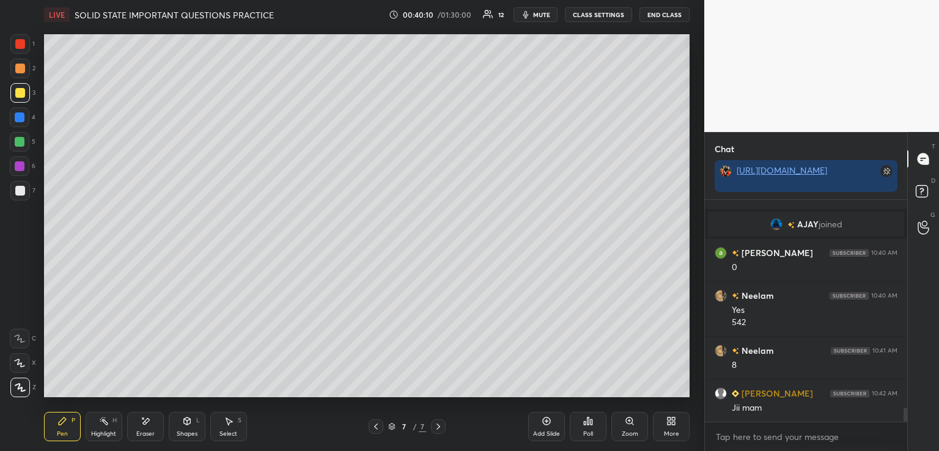
click at [374, 429] on icon at bounding box center [376, 427] width 10 height 10
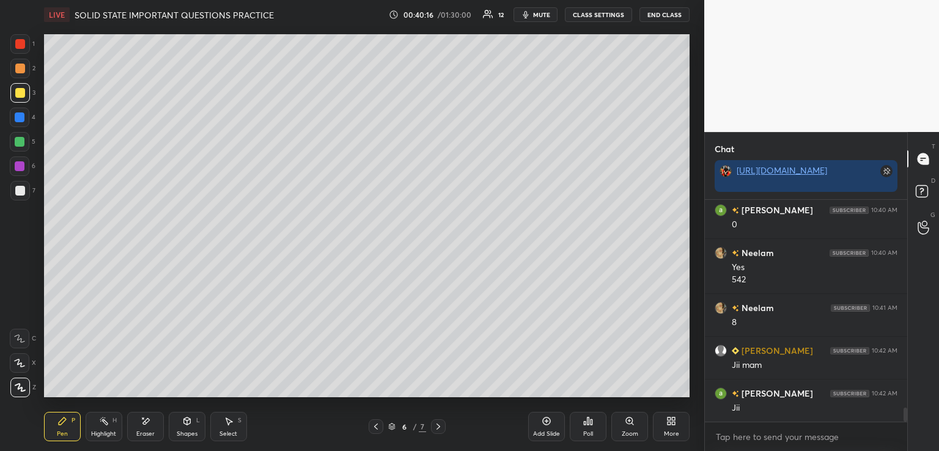
scroll to position [3403, 0]
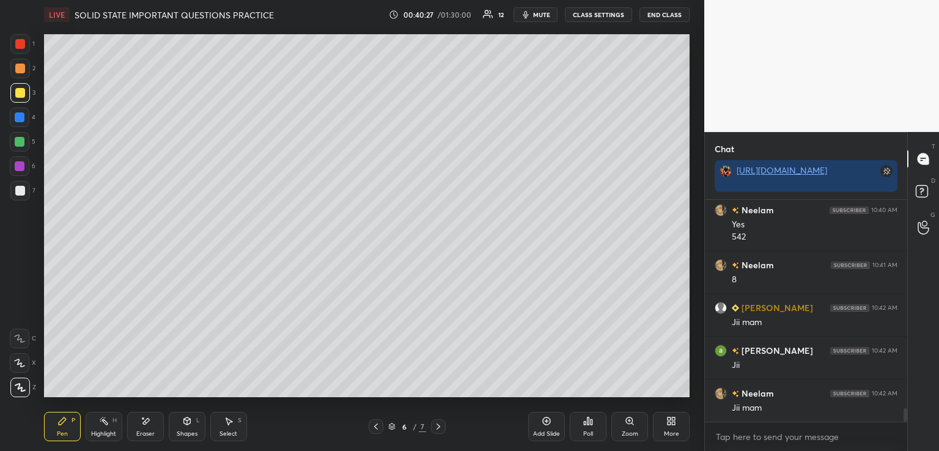
click at [440, 427] on icon at bounding box center [439, 427] width 4 height 6
click at [545, 420] on icon at bounding box center [547, 421] width 10 height 10
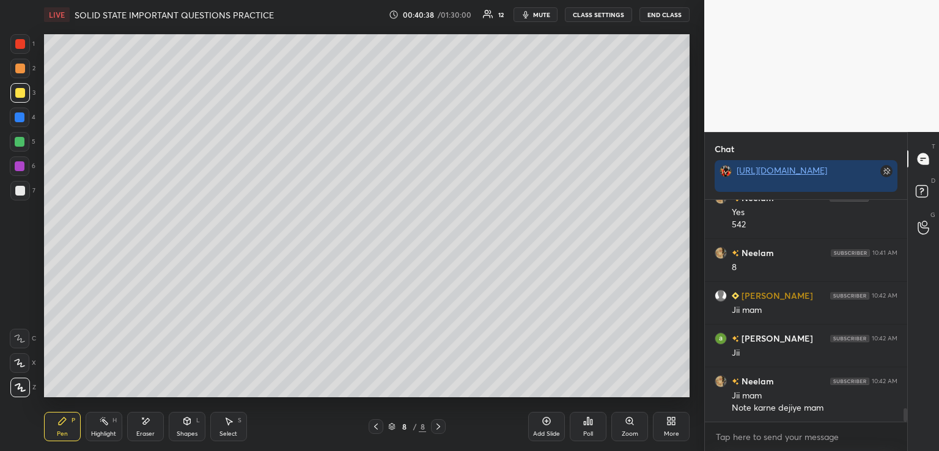
click at [20, 190] on div at bounding box center [20, 191] width 10 height 10
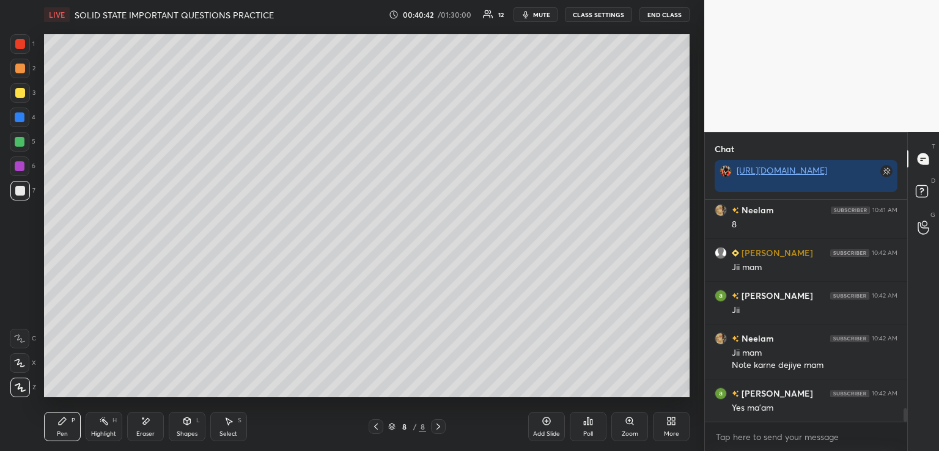
click at [377, 426] on icon at bounding box center [376, 427] width 10 height 10
click at [377, 425] on icon at bounding box center [376, 427] width 4 height 6
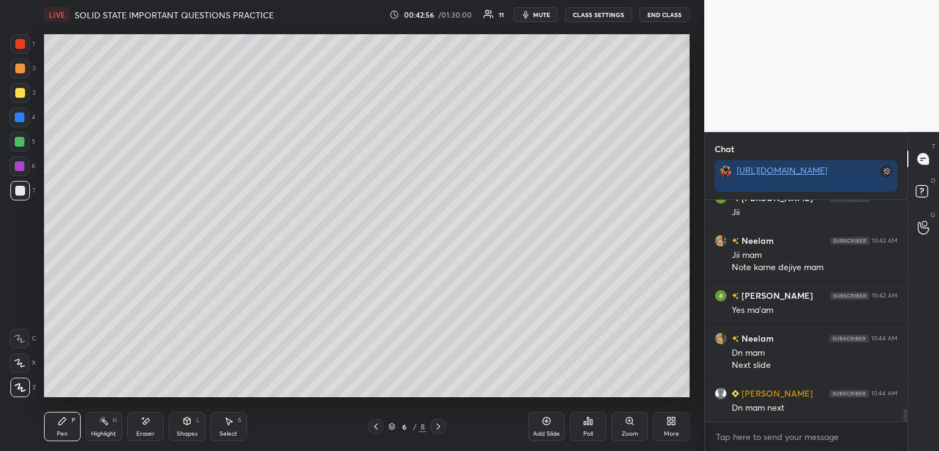
scroll to position [3599, 0]
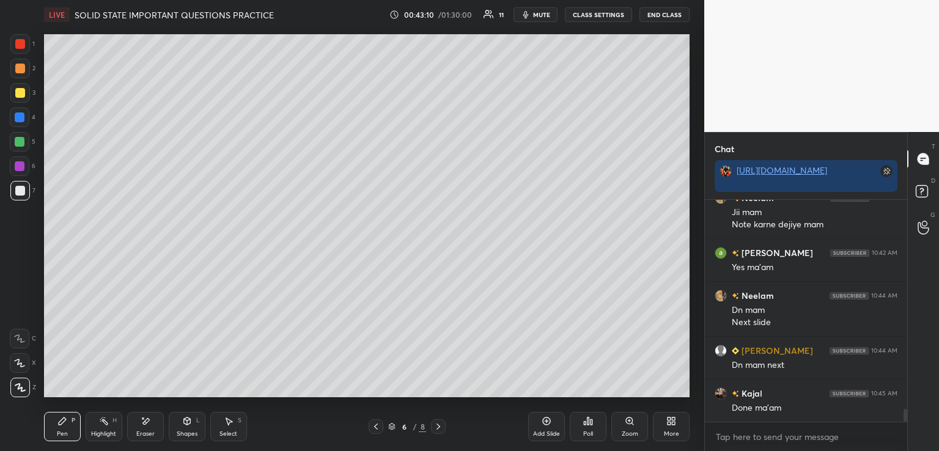
click at [438, 425] on icon at bounding box center [438, 427] width 10 height 10
click at [437, 428] on icon at bounding box center [438, 427] width 10 height 10
click at [21, 93] on div at bounding box center [20, 93] width 10 height 10
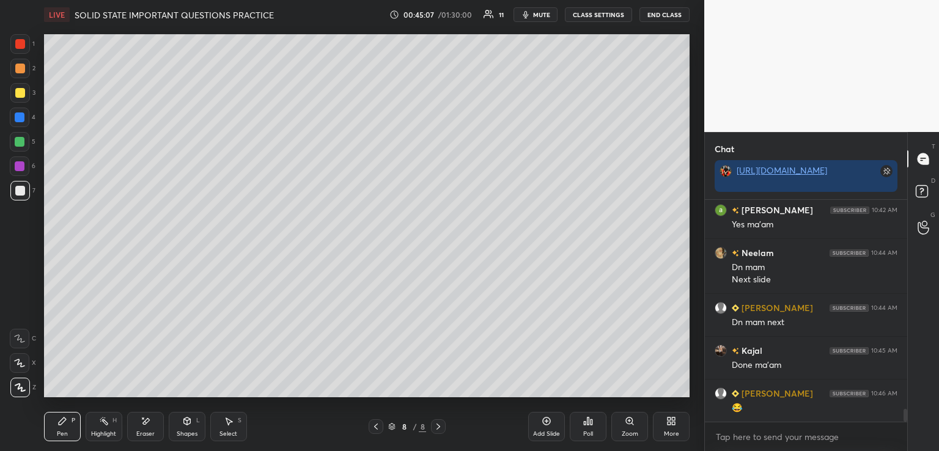
click at [537, 10] on span "mute" at bounding box center [541, 14] width 17 height 9
click at [671, 423] on icon at bounding box center [671, 421] width 10 height 10
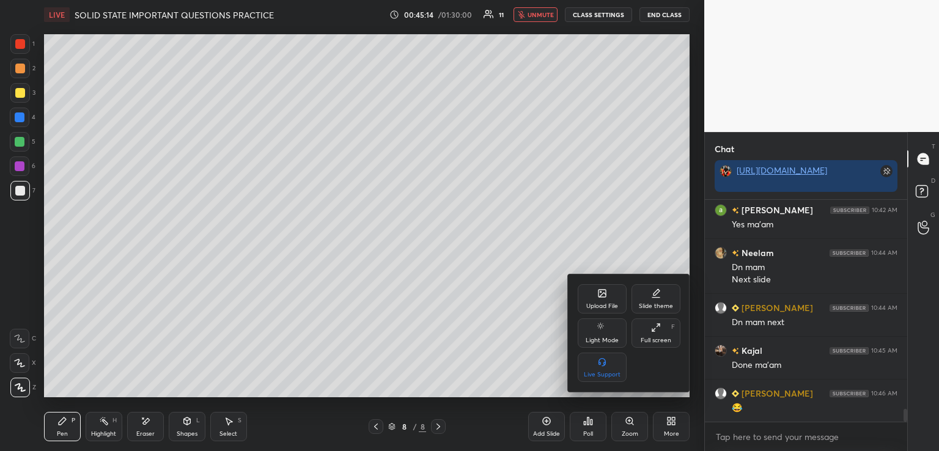
click at [608, 294] on div "Upload File" at bounding box center [602, 298] width 49 height 29
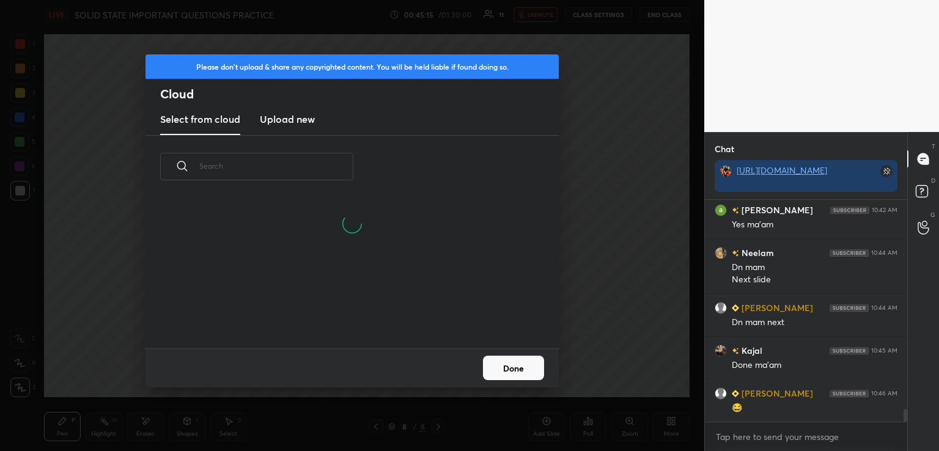
click at [282, 113] on h3 "Upload new" at bounding box center [287, 119] width 55 height 15
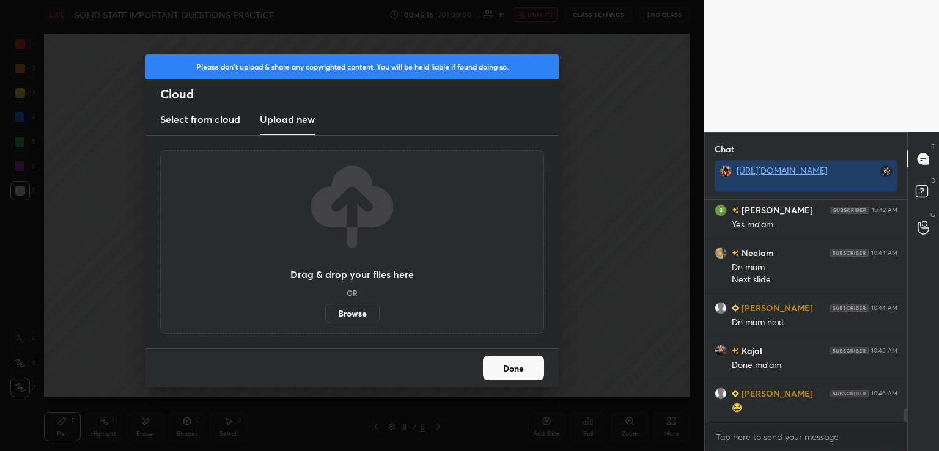
click at [353, 309] on label "Browse" at bounding box center [352, 314] width 54 height 20
click at [325, 309] on input "Browse" at bounding box center [325, 314] width 0 height 20
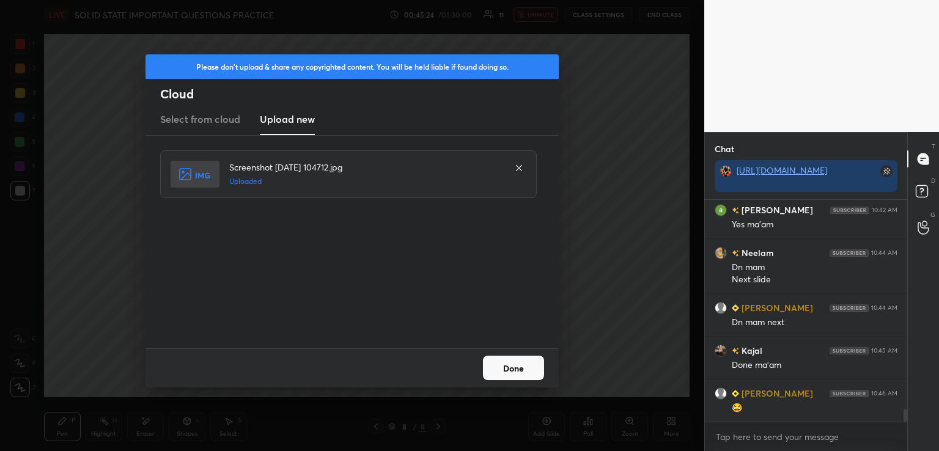
click at [531, 366] on button "Done" at bounding box center [513, 368] width 61 height 24
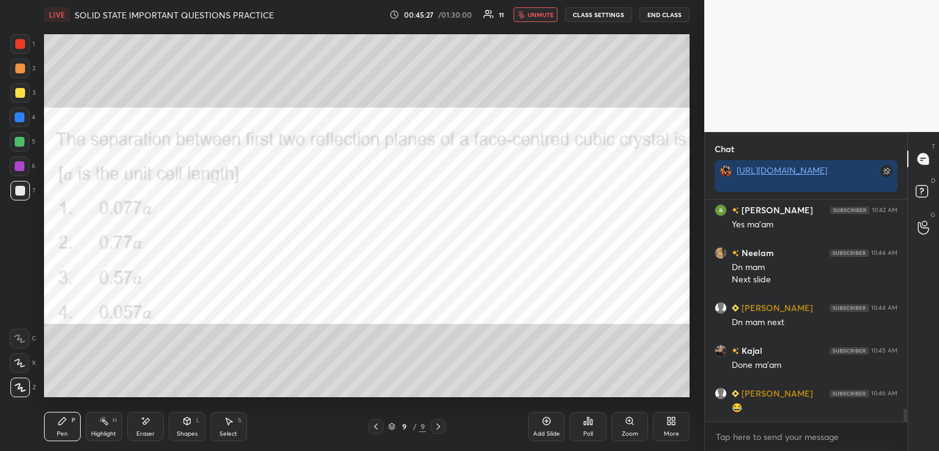
click at [525, 15] on icon "button" at bounding box center [521, 14] width 7 height 7
click at [375, 428] on icon at bounding box center [376, 427] width 4 height 6
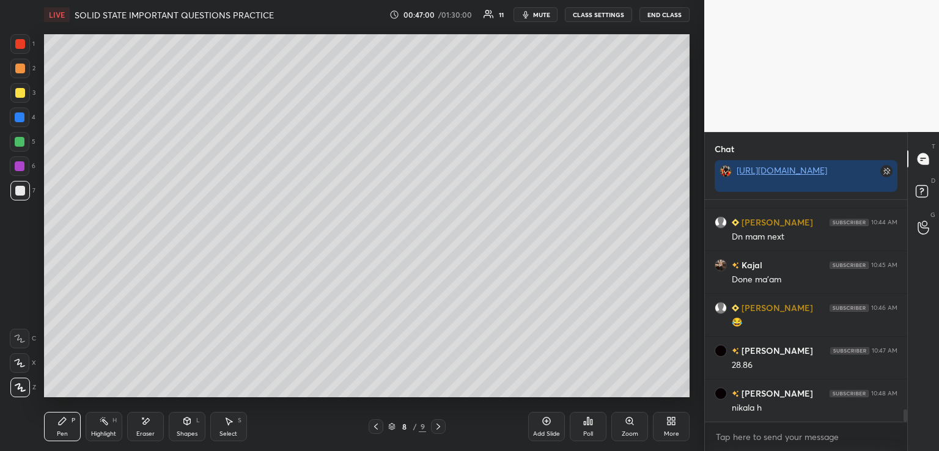
scroll to position [3770, 0]
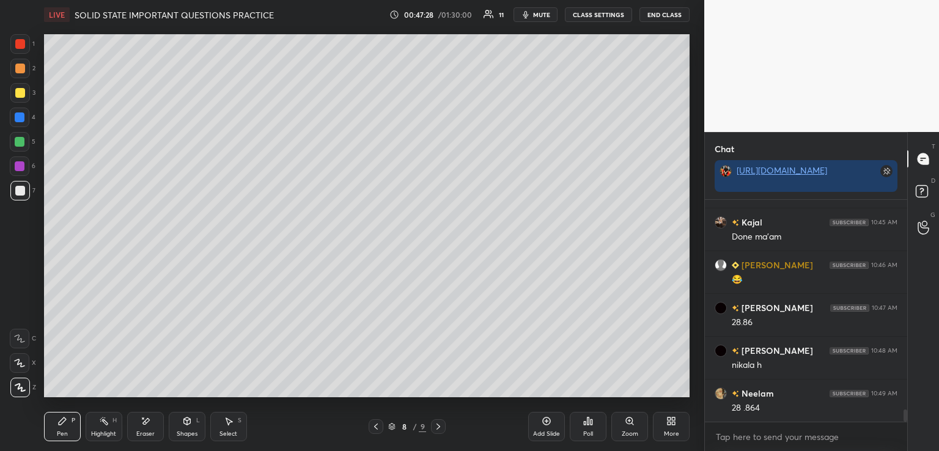
click at [20, 94] on div at bounding box center [20, 93] width 10 height 10
click at [26, 190] on div at bounding box center [20, 191] width 20 height 20
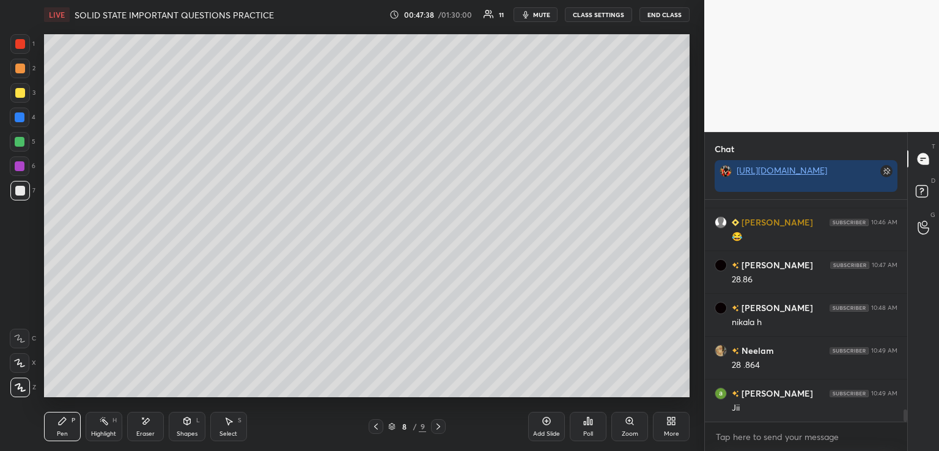
scroll to position [3856, 0]
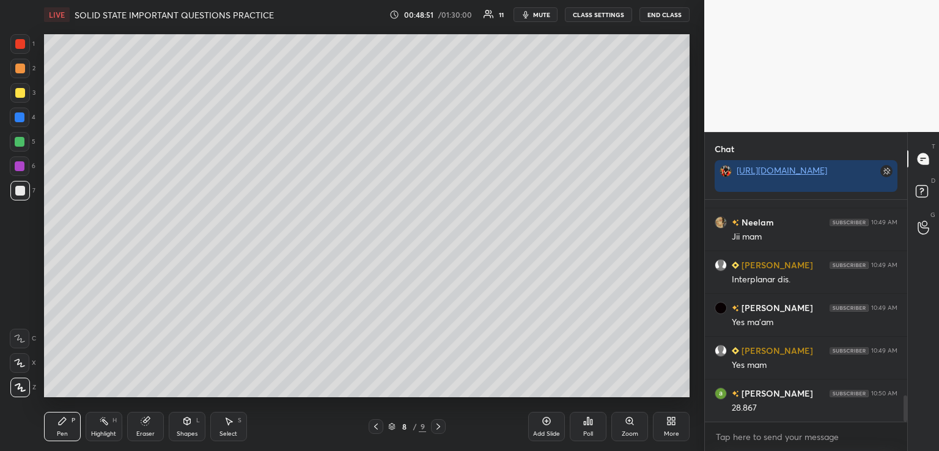
scroll to position [1673, 0]
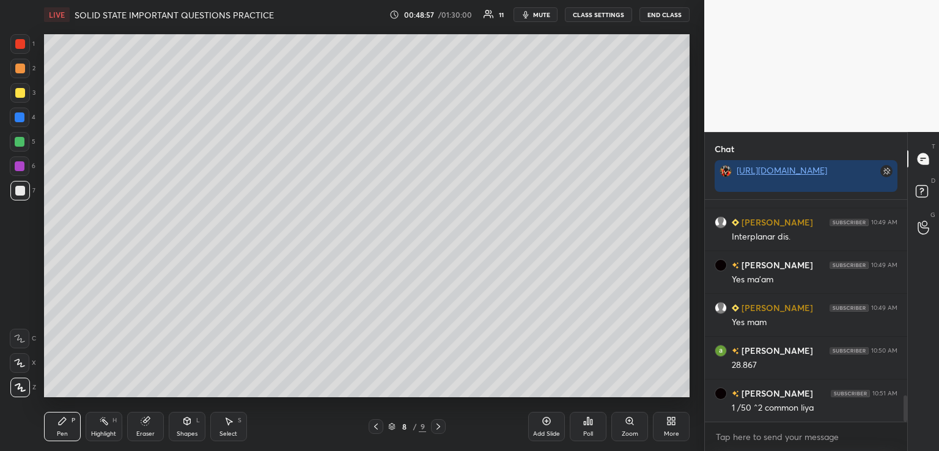
click at [149, 422] on icon at bounding box center [146, 421] width 10 height 10
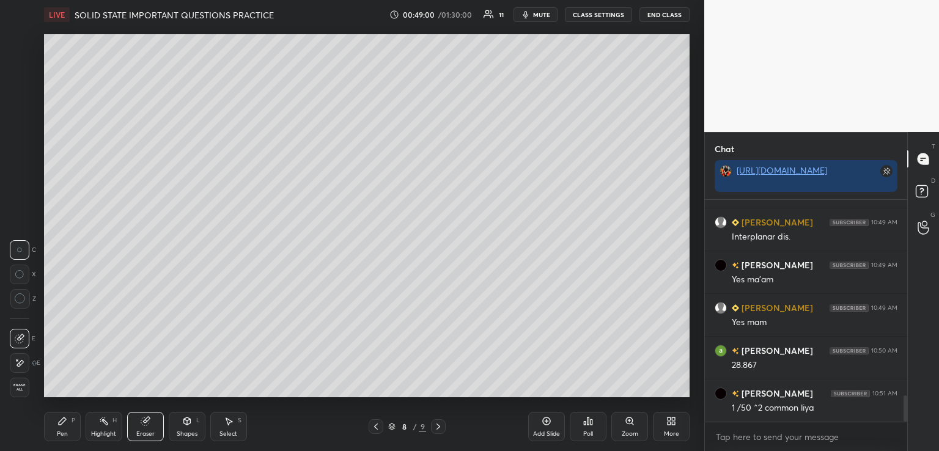
click at [57, 422] on icon at bounding box center [62, 421] width 10 height 10
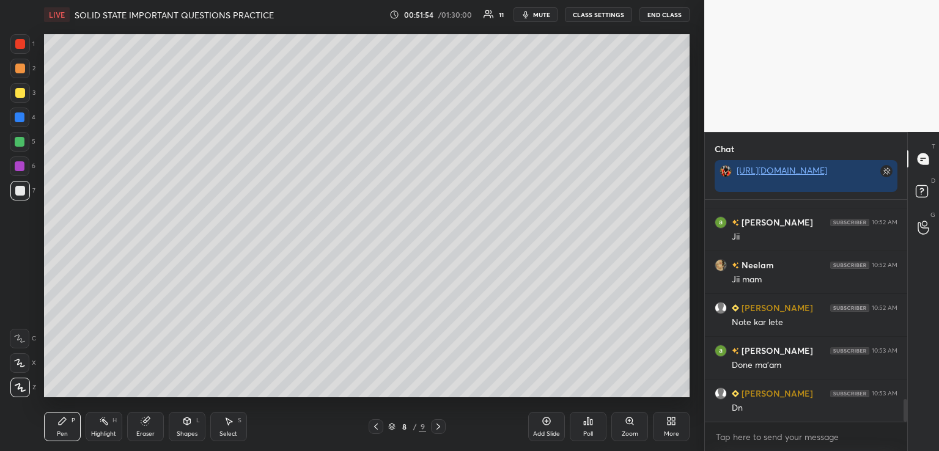
scroll to position [2015, 0]
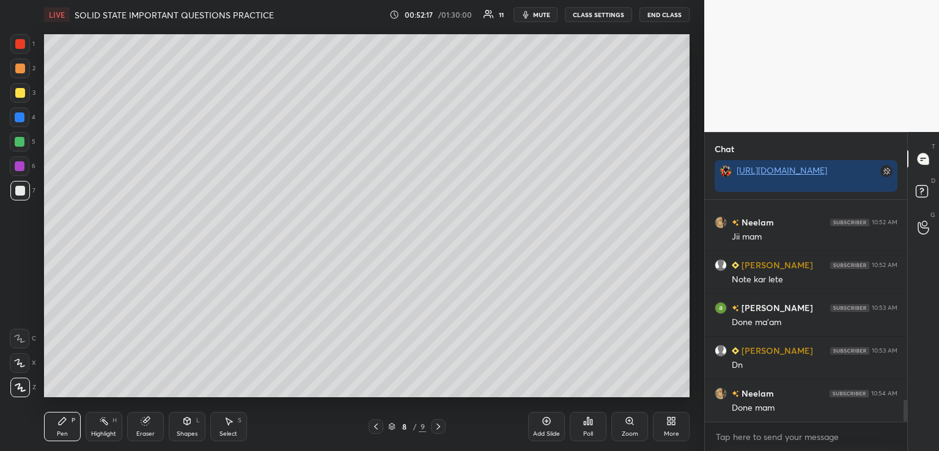
click at [432, 427] on div at bounding box center [438, 426] width 15 height 15
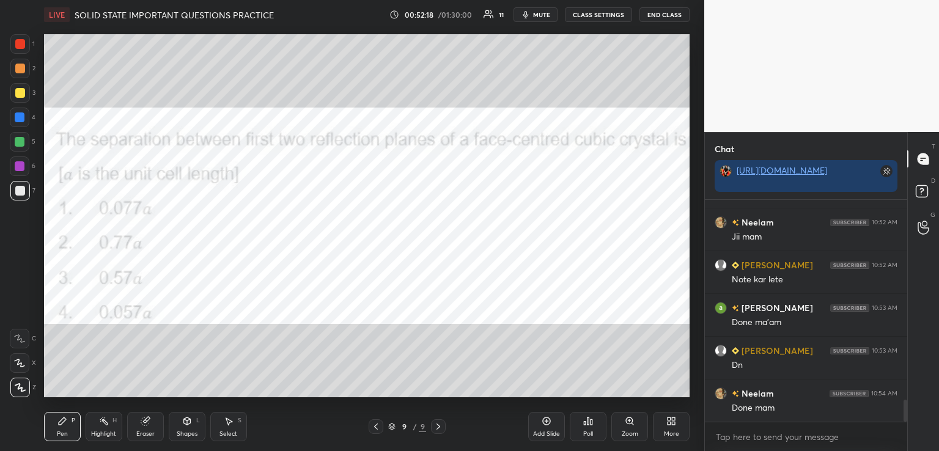
click at [16, 41] on div at bounding box center [20, 44] width 10 height 10
click at [392, 423] on icon at bounding box center [391, 426] width 7 height 7
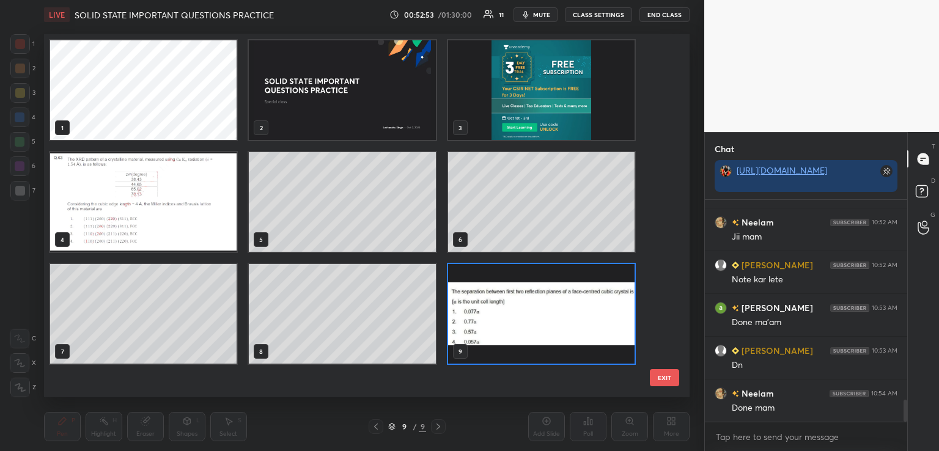
scroll to position [360, 640]
click at [494, 145] on div "3" at bounding box center [541, 90] width 199 height 112
click at [500, 124] on img "grid" at bounding box center [541, 90] width 186 height 100
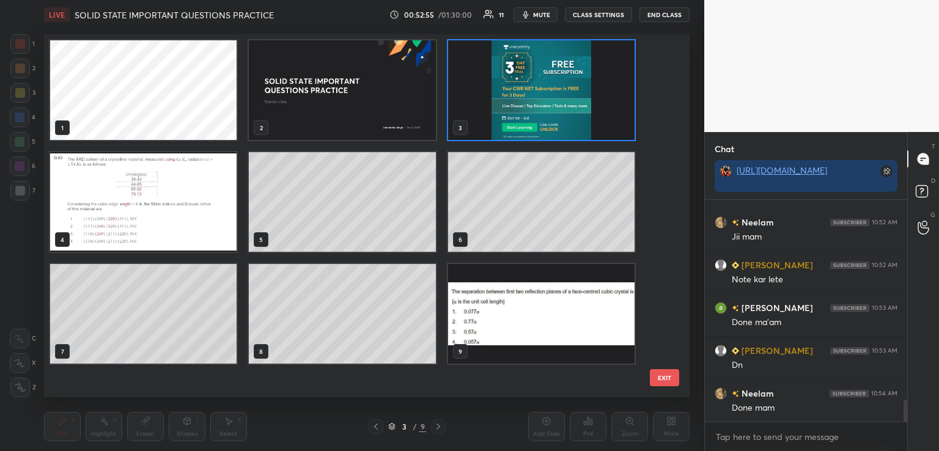
click at [501, 125] on img "grid" at bounding box center [541, 90] width 186 height 100
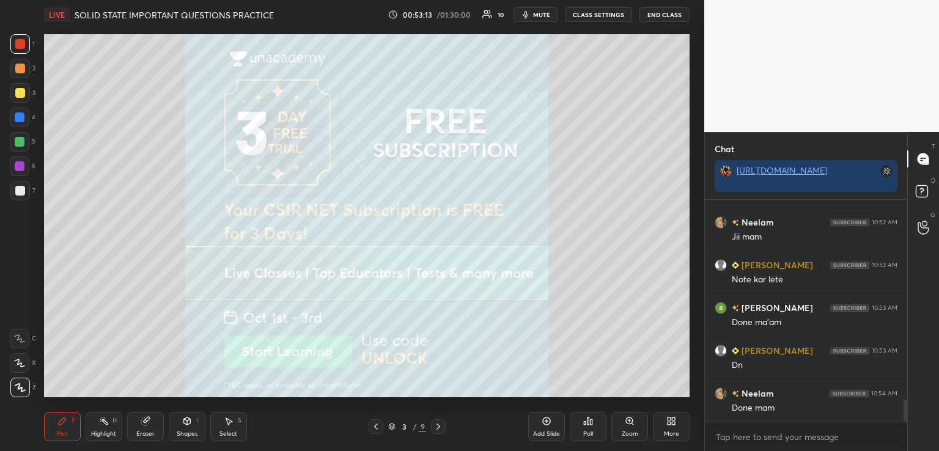
click at [437, 422] on icon at bounding box center [438, 427] width 10 height 10
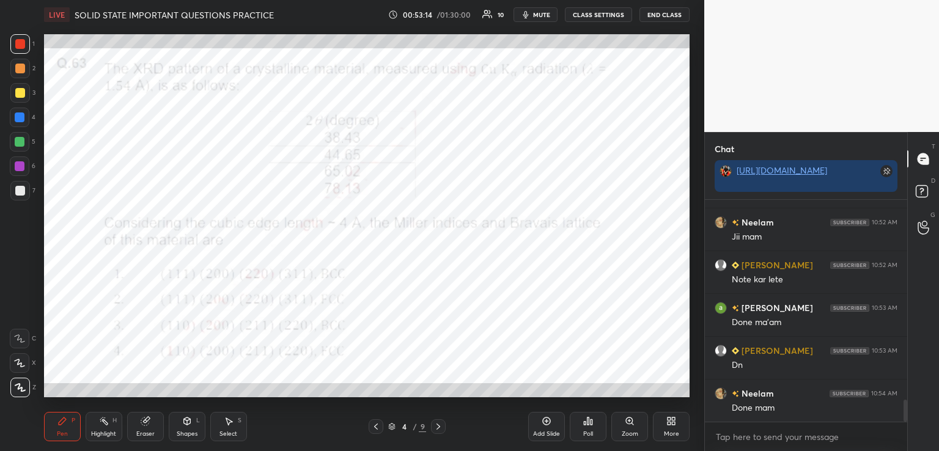
click at [437, 422] on icon at bounding box center [438, 427] width 10 height 10
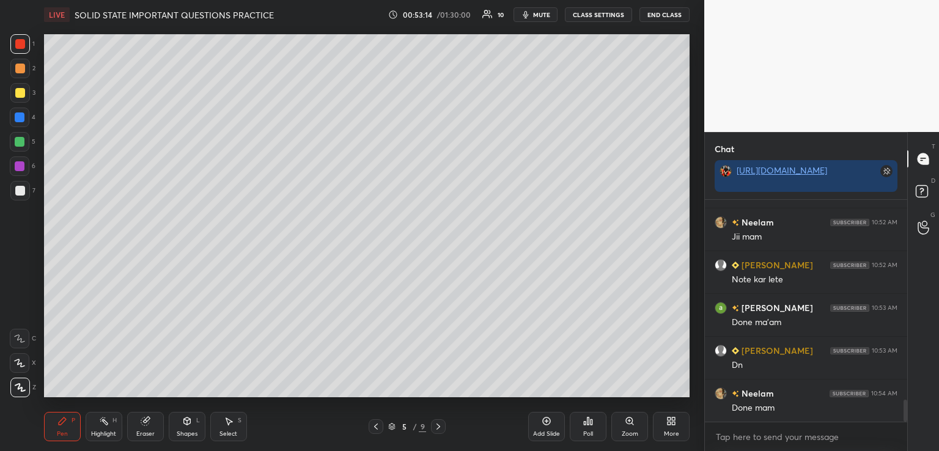
click at [437, 422] on icon at bounding box center [438, 427] width 10 height 10
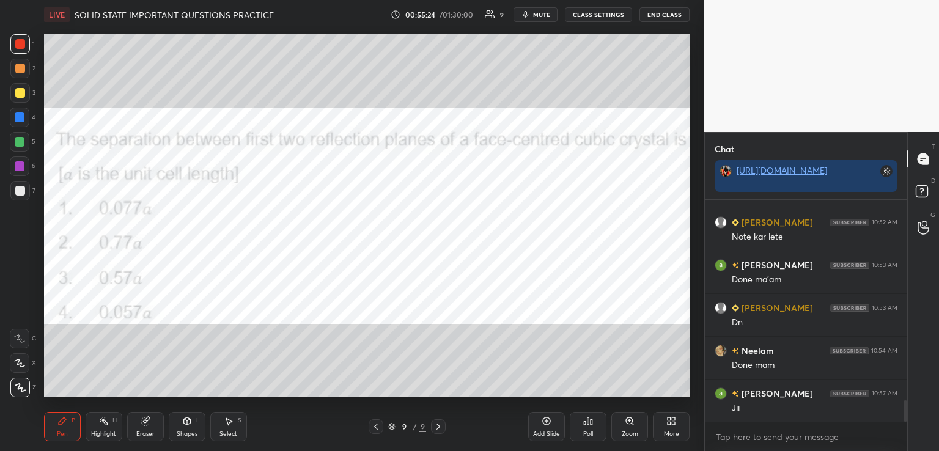
scroll to position [2101, 0]
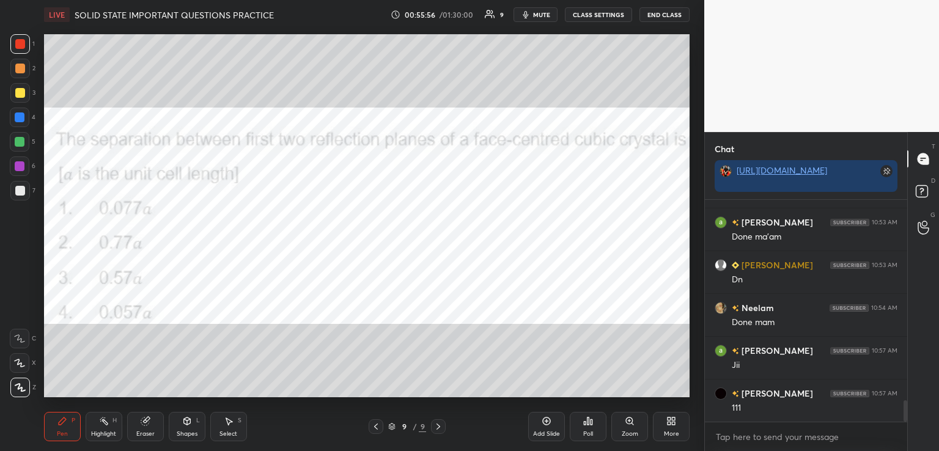
click at [375, 424] on icon at bounding box center [376, 427] width 10 height 10
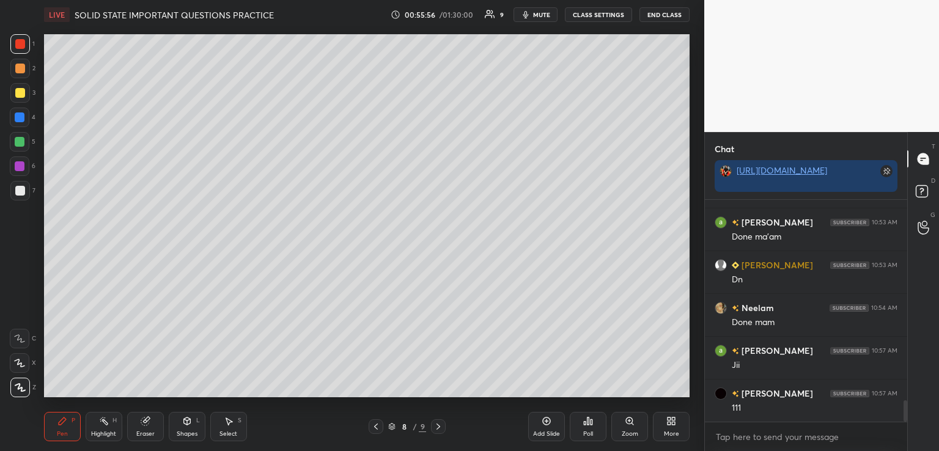
click at [375, 422] on icon at bounding box center [376, 427] width 10 height 10
click at [375, 421] on div at bounding box center [376, 426] width 15 height 15
click at [375, 420] on div at bounding box center [376, 426] width 15 height 15
click at [375, 419] on div "Pen P Highlight H Eraser Shapes L Select S 5 / 9 Add Slide Poll Zoom More" at bounding box center [367, 426] width 646 height 49
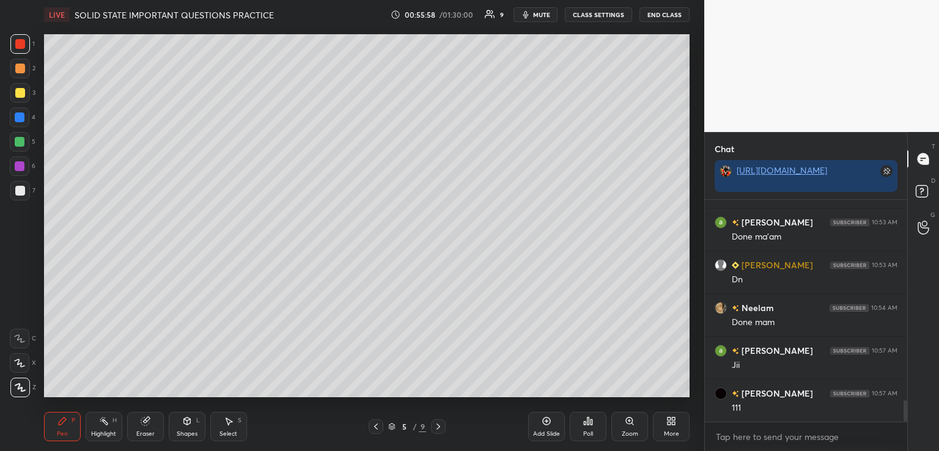
click at [376, 421] on div at bounding box center [376, 426] width 15 height 15
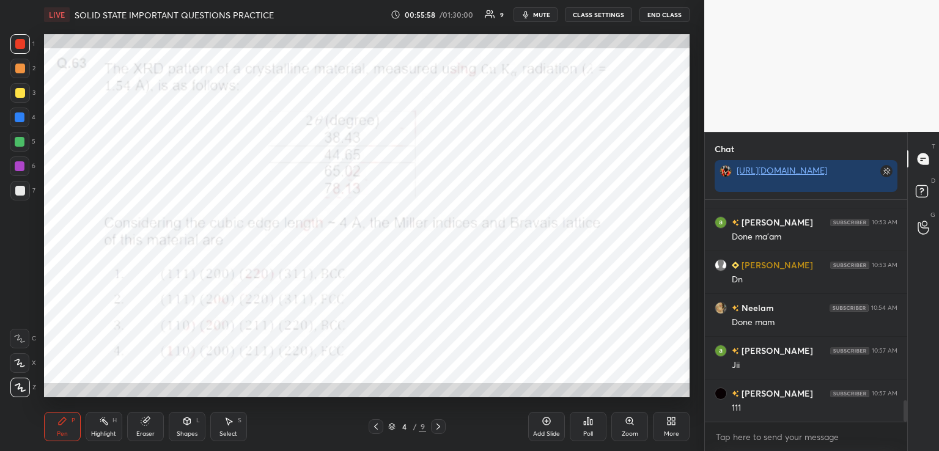
click at [375, 424] on icon at bounding box center [376, 427] width 10 height 10
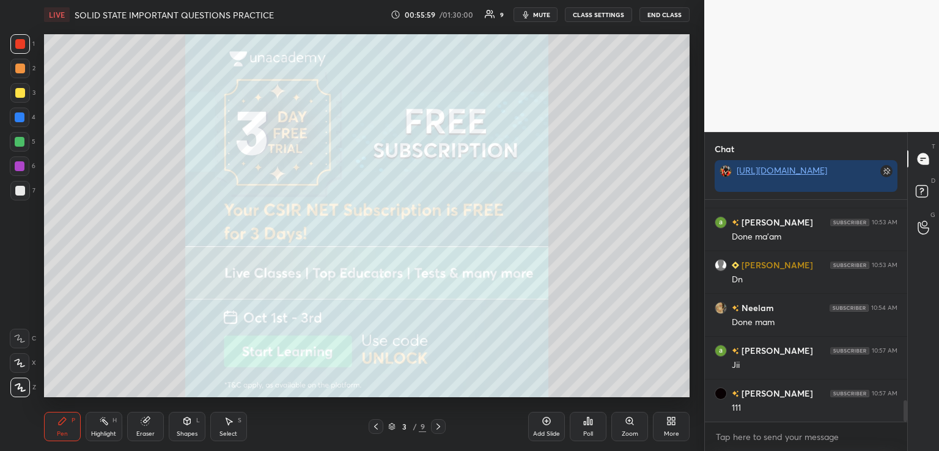
click at [437, 423] on icon at bounding box center [438, 427] width 10 height 10
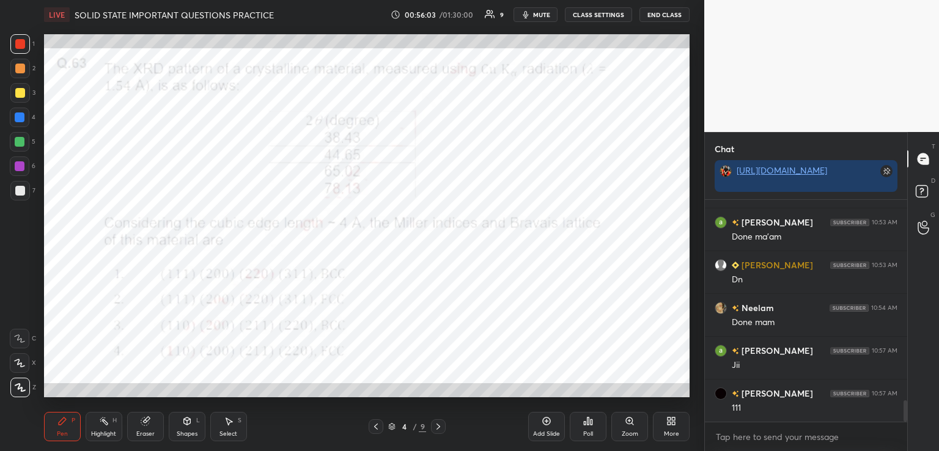
scroll to position [2144, 0]
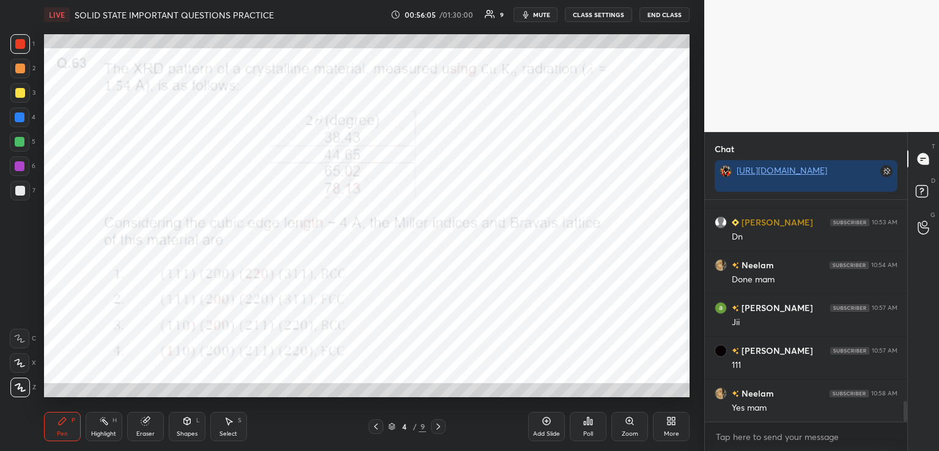
click at [435, 424] on icon at bounding box center [438, 427] width 10 height 10
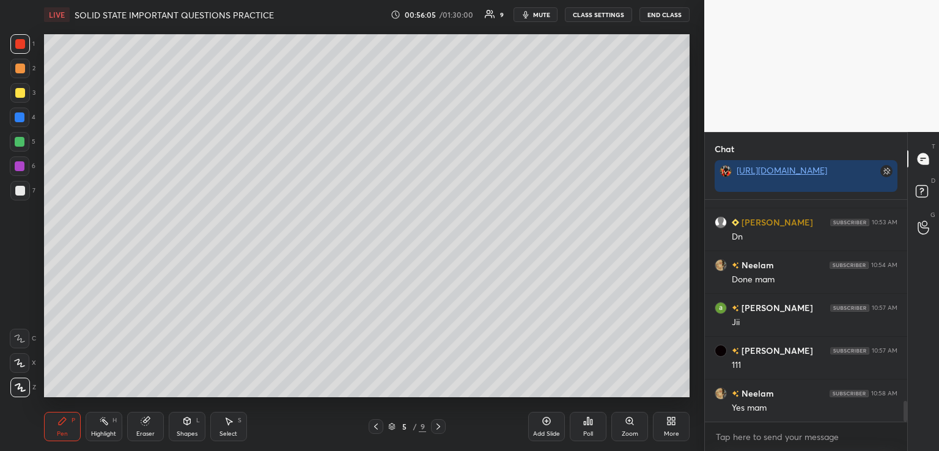
click at [435, 424] on icon at bounding box center [438, 427] width 10 height 10
click at [435, 425] on icon at bounding box center [438, 427] width 10 height 10
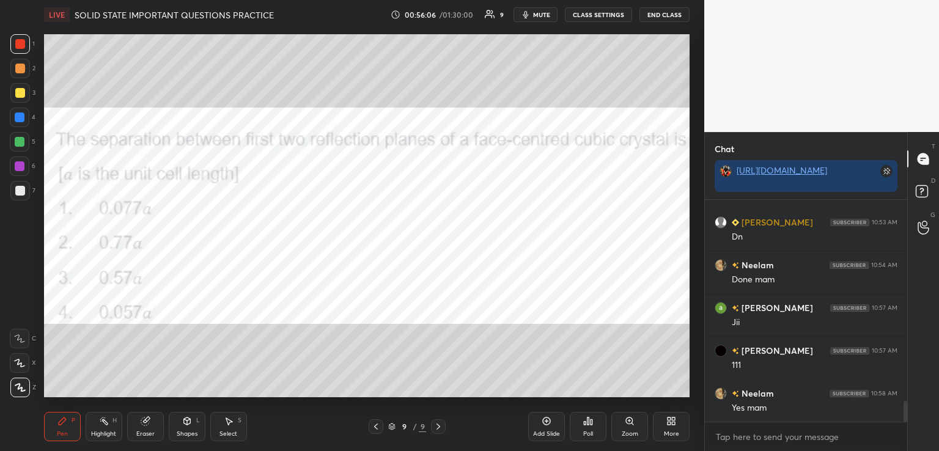
click at [438, 422] on icon at bounding box center [438, 427] width 10 height 10
click at [142, 424] on icon at bounding box center [145, 422] width 8 height 8
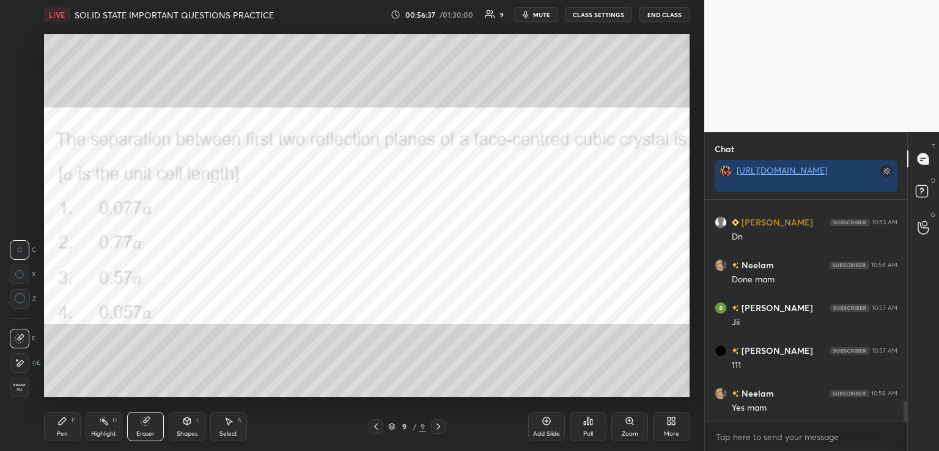
click at [62, 427] on div "Pen P" at bounding box center [62, 426] width 37 height 29
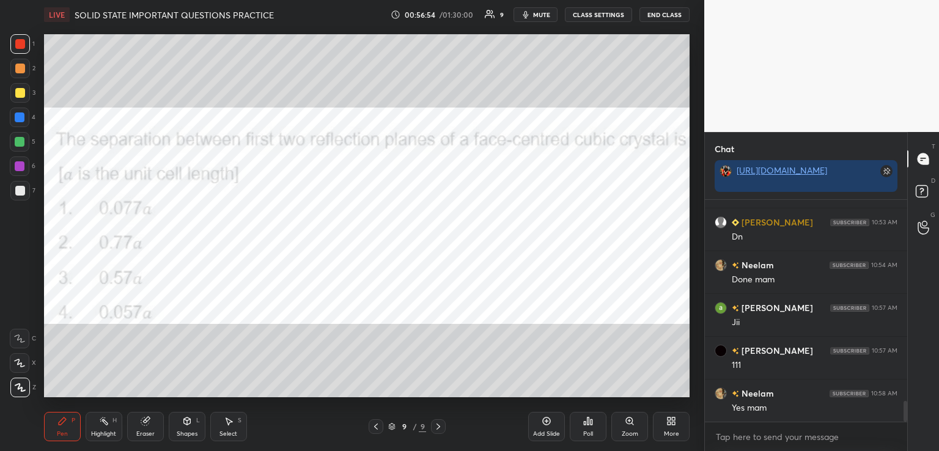
scroll to position [2186, 0]
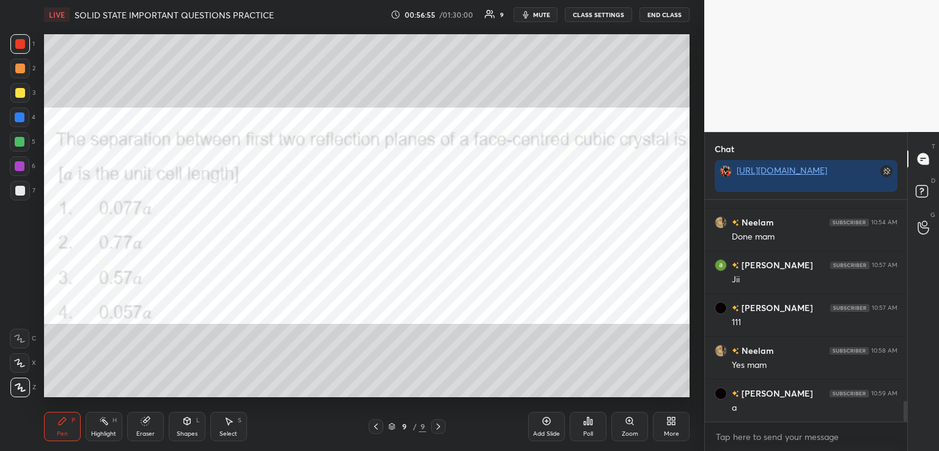
click at [176, 425] on div "Shapes L" at bounding box center [187, 426] width 37 height 29
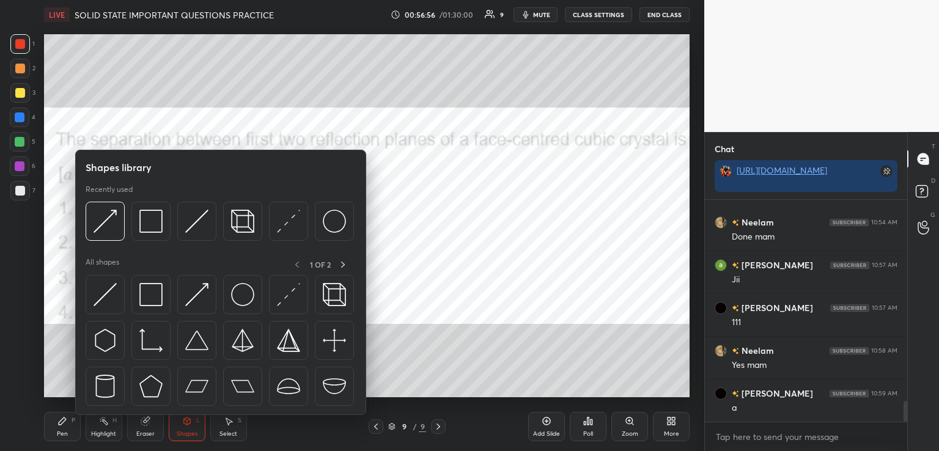
click at [135, 433] on div "Eraser" at bounding box center [145, 426] width 37 height 29
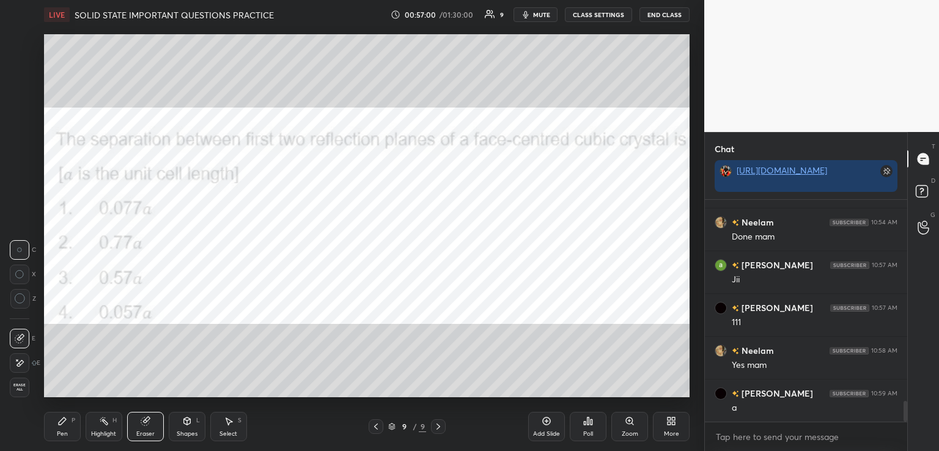
click at [58, 422] on icon at bounding box center [62, 421] width 10 height 10
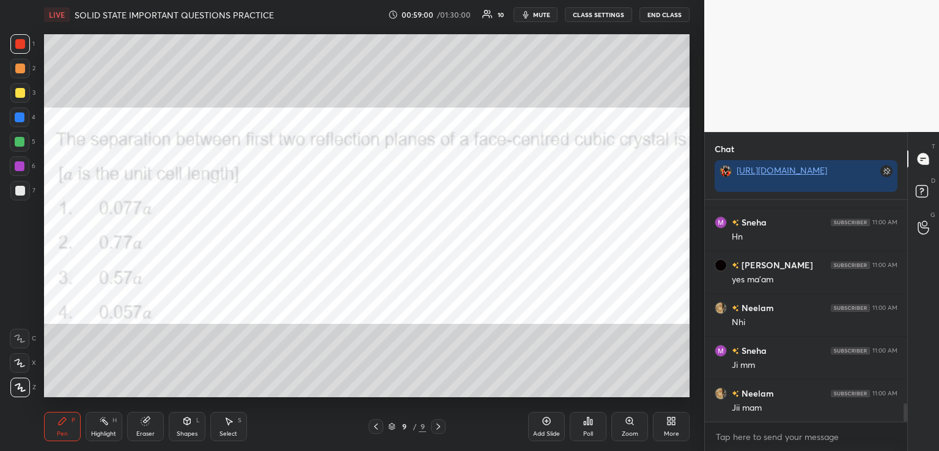
scroll to position [2529, 0]
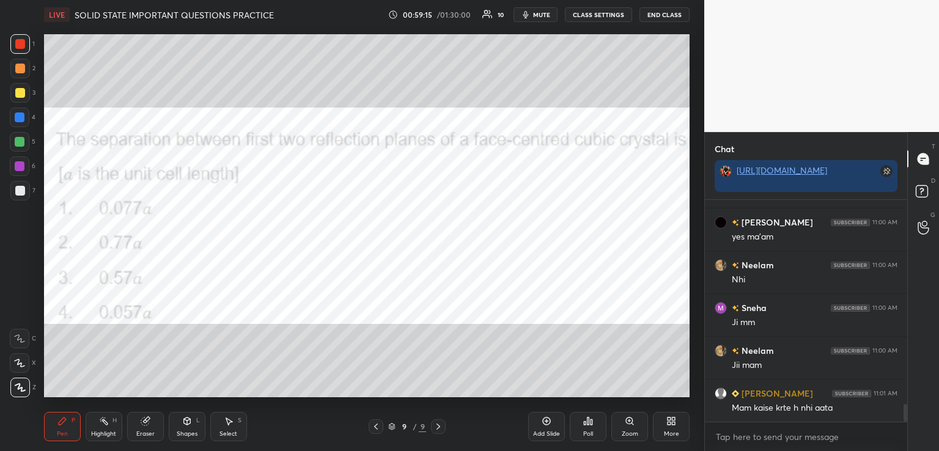
click at [439, 428] on icon at bounding box center [439, 427] width 4 height 6
click at [542, 422] on icon at bounding box center [547, 421] width 10 height 10
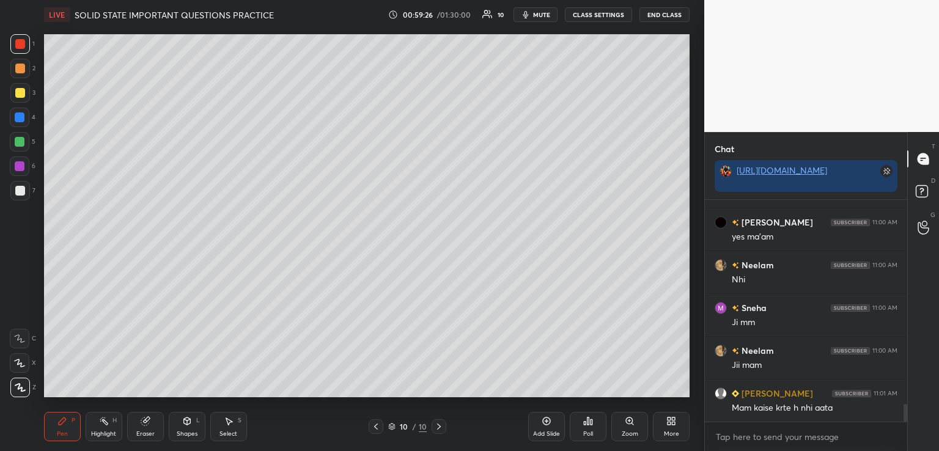
scroll to position [2541, 0]
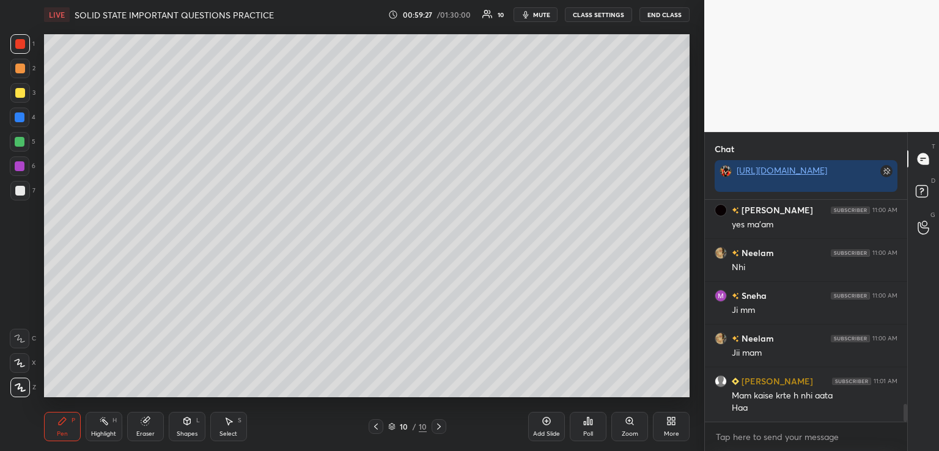
click at [20, 188] on div at bounding box center [20, 191] width 10 height 10
click at [17, 91] on div at bounding box center [20, 93] width 10 height 10
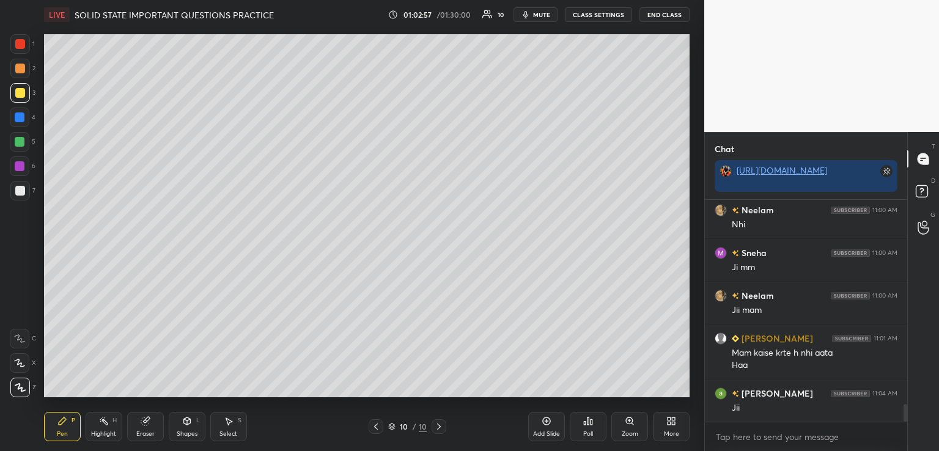
click at [19, 192] on div at bounding box center [20, 191] width 10 height 10
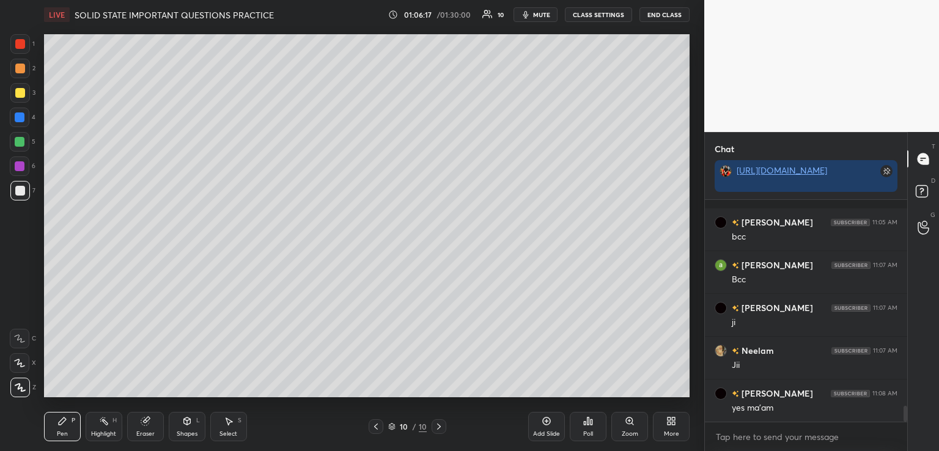
scroll to position [2883, 0]
click at [434, 431] on icon at bounding box center [439, 427] width 10 height 10
click at [393, 430] on icon at bounding box center [391, 426] width 7 height 7
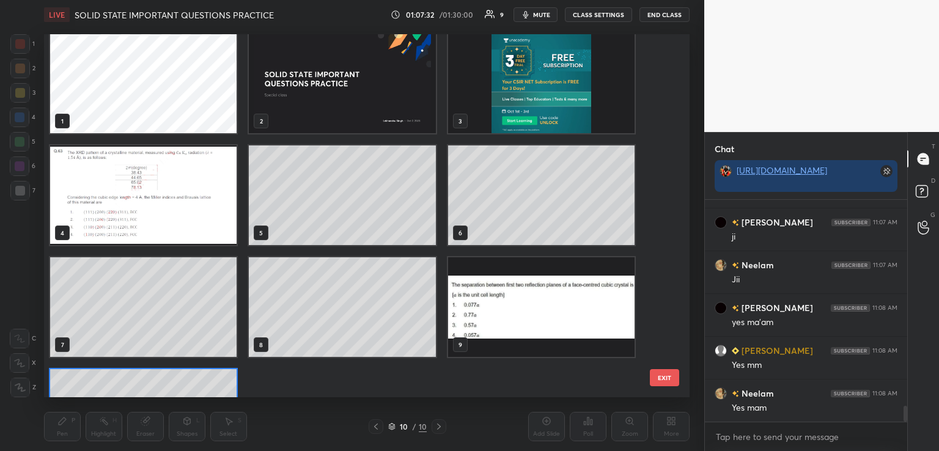
scroll to position [0, 0]
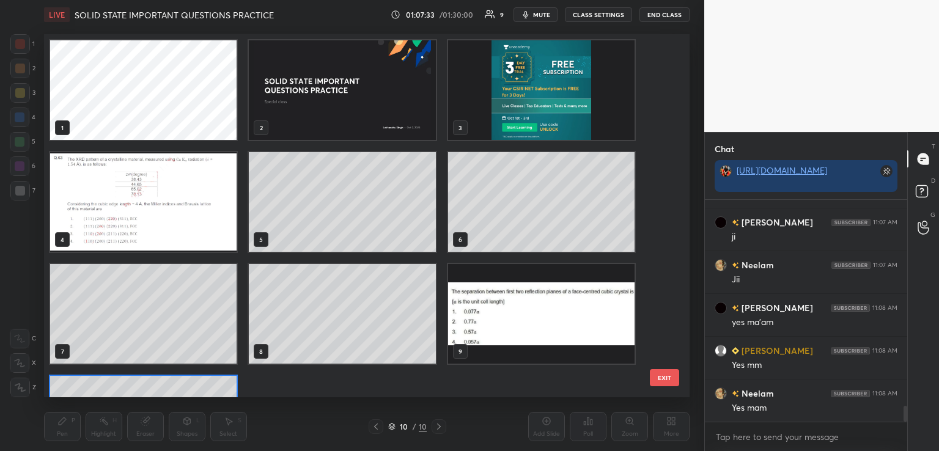
click at [562, 111] on img "grid" at bounding box center [541, 90] width 186 height 100
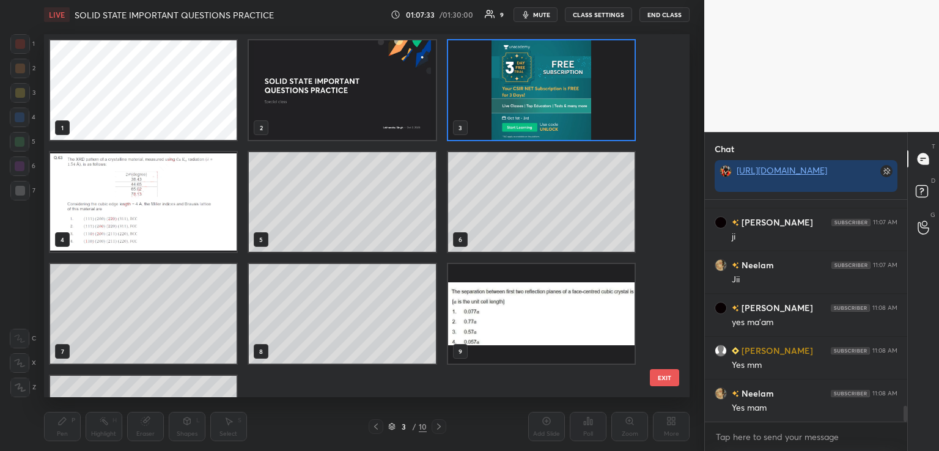
click at [562, 111] on img "grid" at bounding box center [541, 90] width 186 height 100
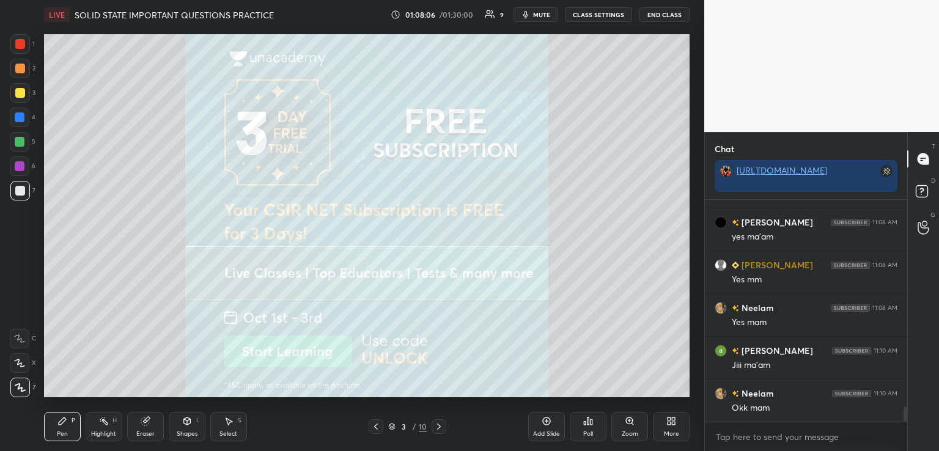
scroll to position [3012, 0]
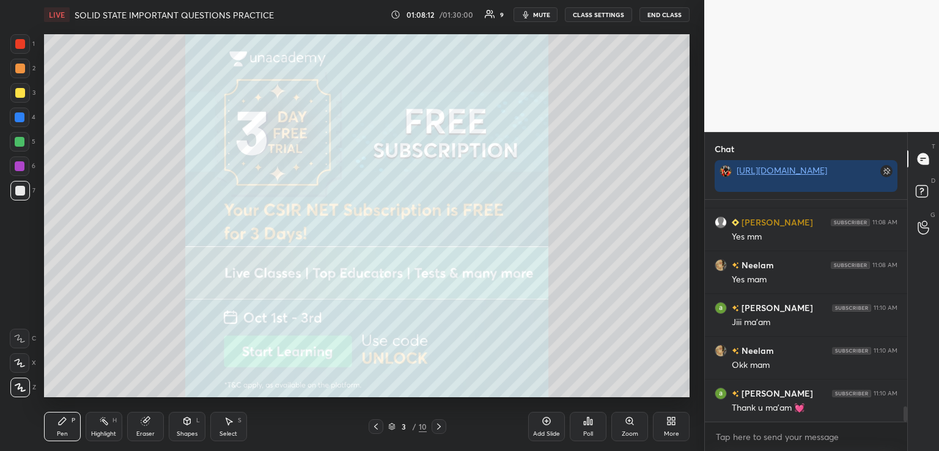
click at [677, 421] on div "More" at bounding box center [671, 426] width 37 height 29
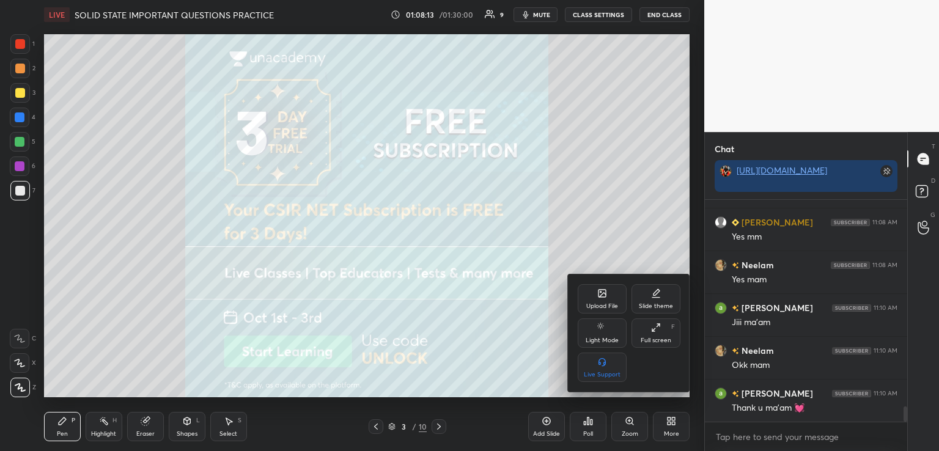
click at [607, 301] on div "Upload File" at bounding box center [602, 298] width 49 height 29
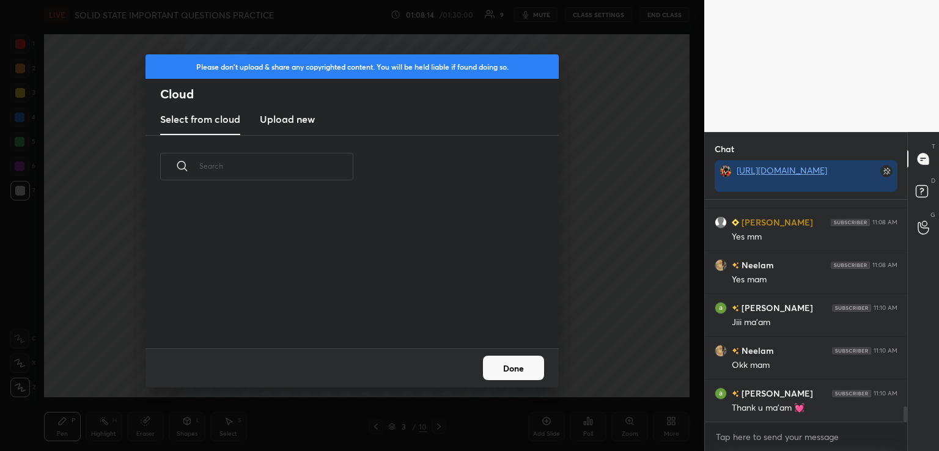
scroll to position [150, 393]
click at [281, 126] on h3 "Upload new" at bounding box center [287, 119] width 55 height 15
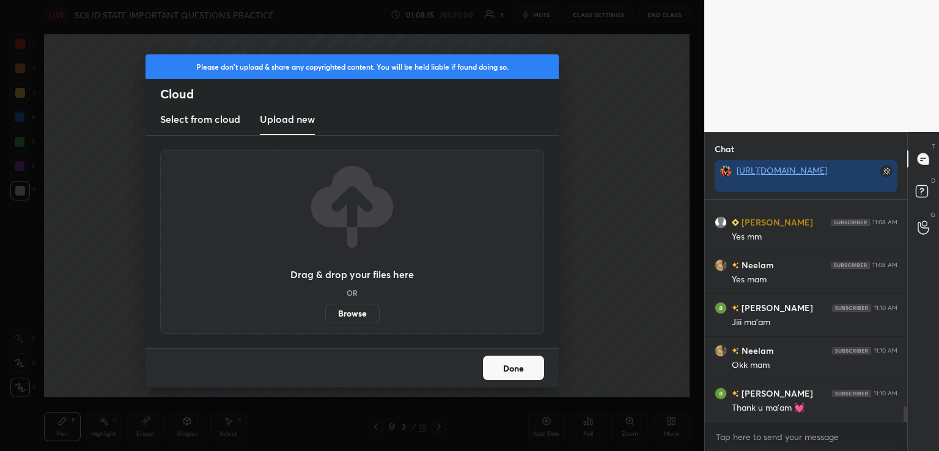
click at [359, 311] on label "Browse" at bounding box center [352, 314] width 54 height 20
click at [325, 311] on input "Browse" at bounding box center [325, 314] width 0 height 20
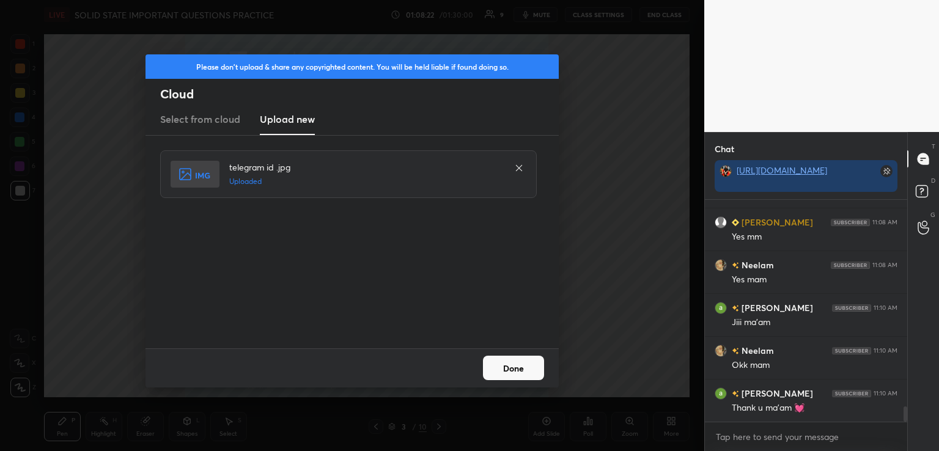
click at [523, 369] on button "Done" at bounding box center [513, 368] width 61 height 24
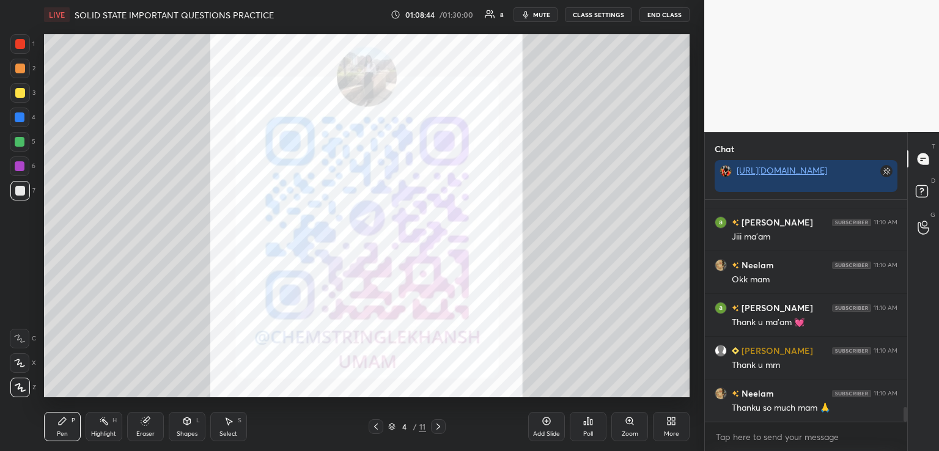
scroll to position [4, 4]
click at [538, 12] on span "mute" at bounding box center [541, 14] width 17 height 9
click at [662, 10] on button "End Class" at bounding box center [665, 14] width 50 height 15
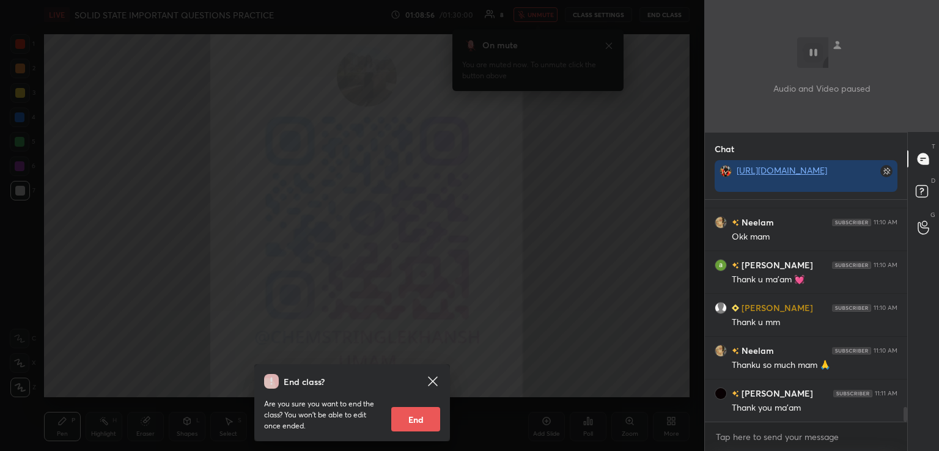
scroll to position [4, 4]
click at [423, 416] on button "End" at bounding box center [415, 419] width 49 height 24
type textarea "x"
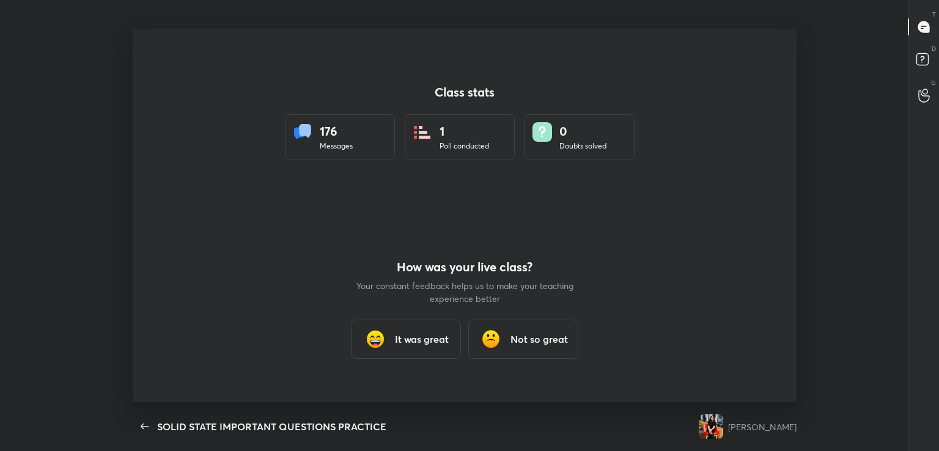
scroll to position [0, 0]
